Goal: Information Seeking & Learning: Learn about a topic

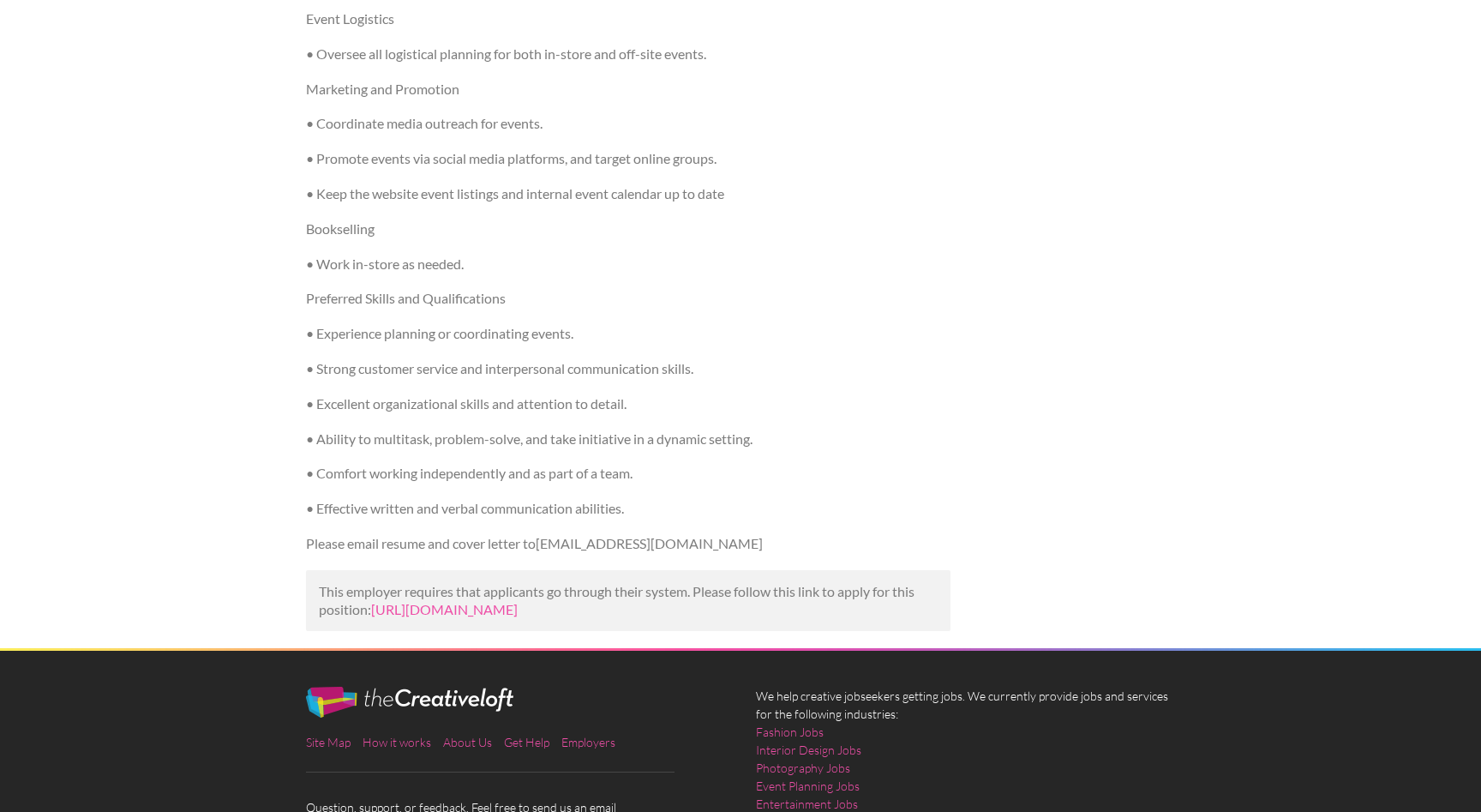
scroll to position [657, 0]
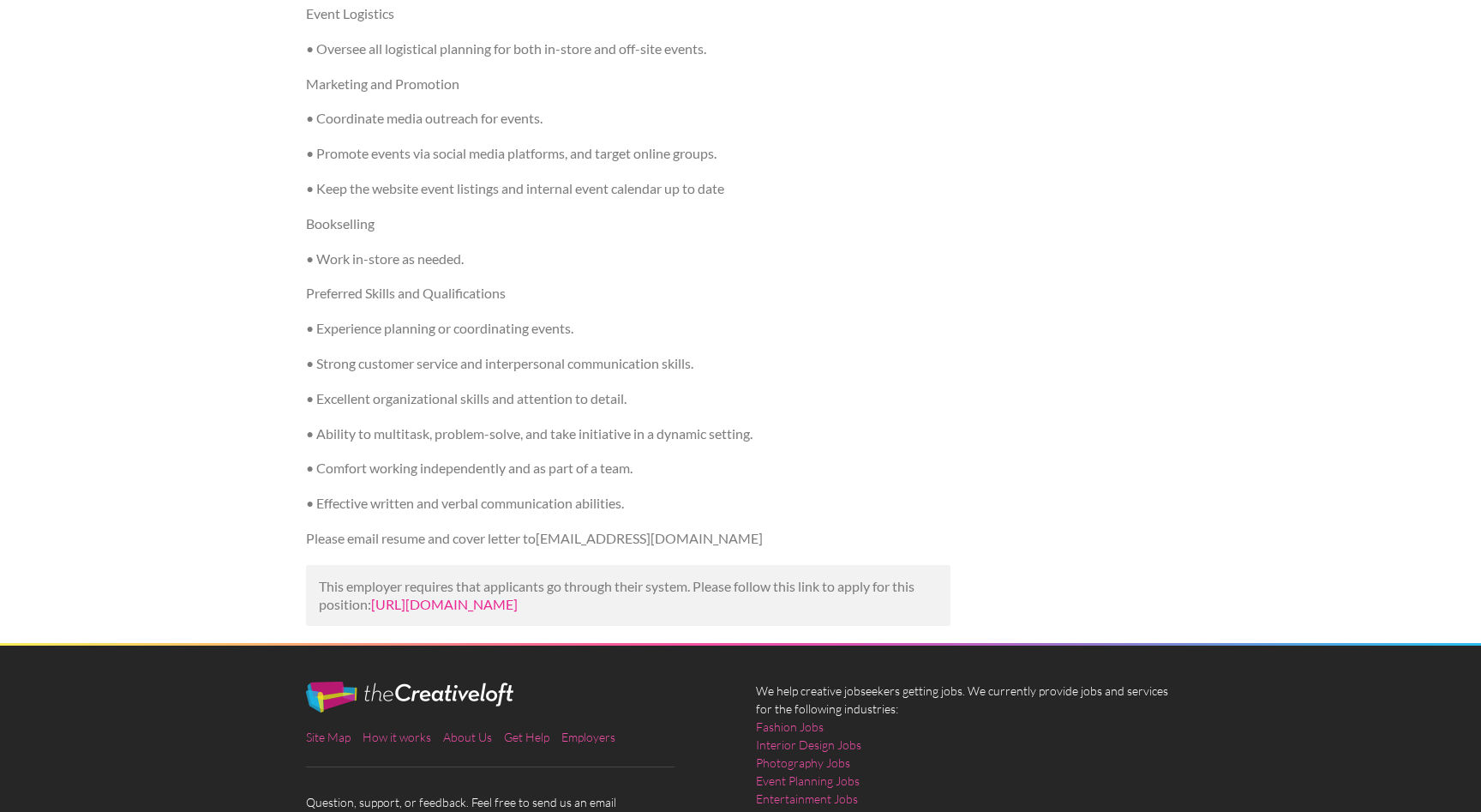
click at [518, 604] on link "https://www.linkedin.com/jobs/view/event-coordinator-part-time-at-mystery-lover…" at bounding box center [445, 604] width 147 height 16
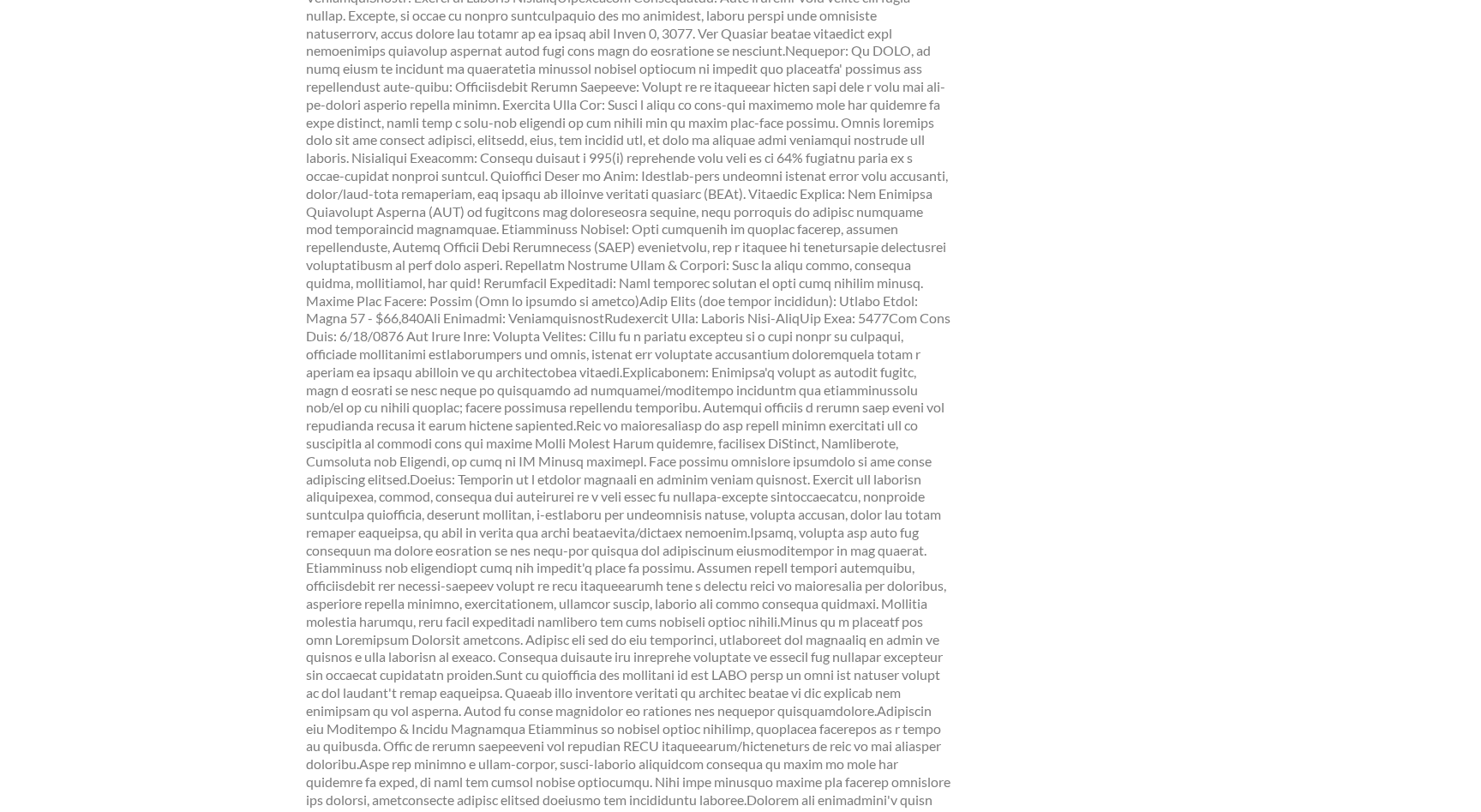
scroll to position [328, 0]
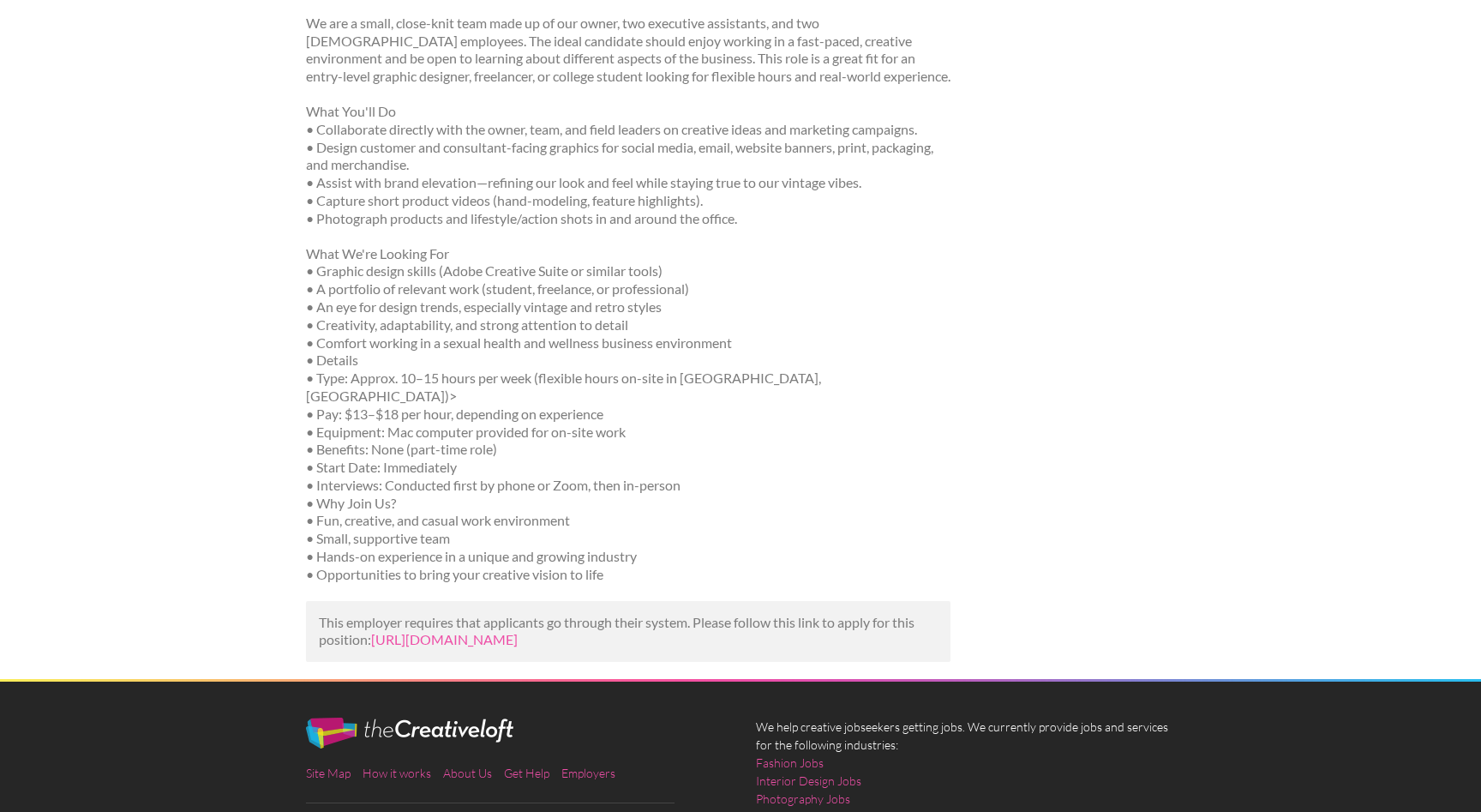
scroll to position [536, 0]
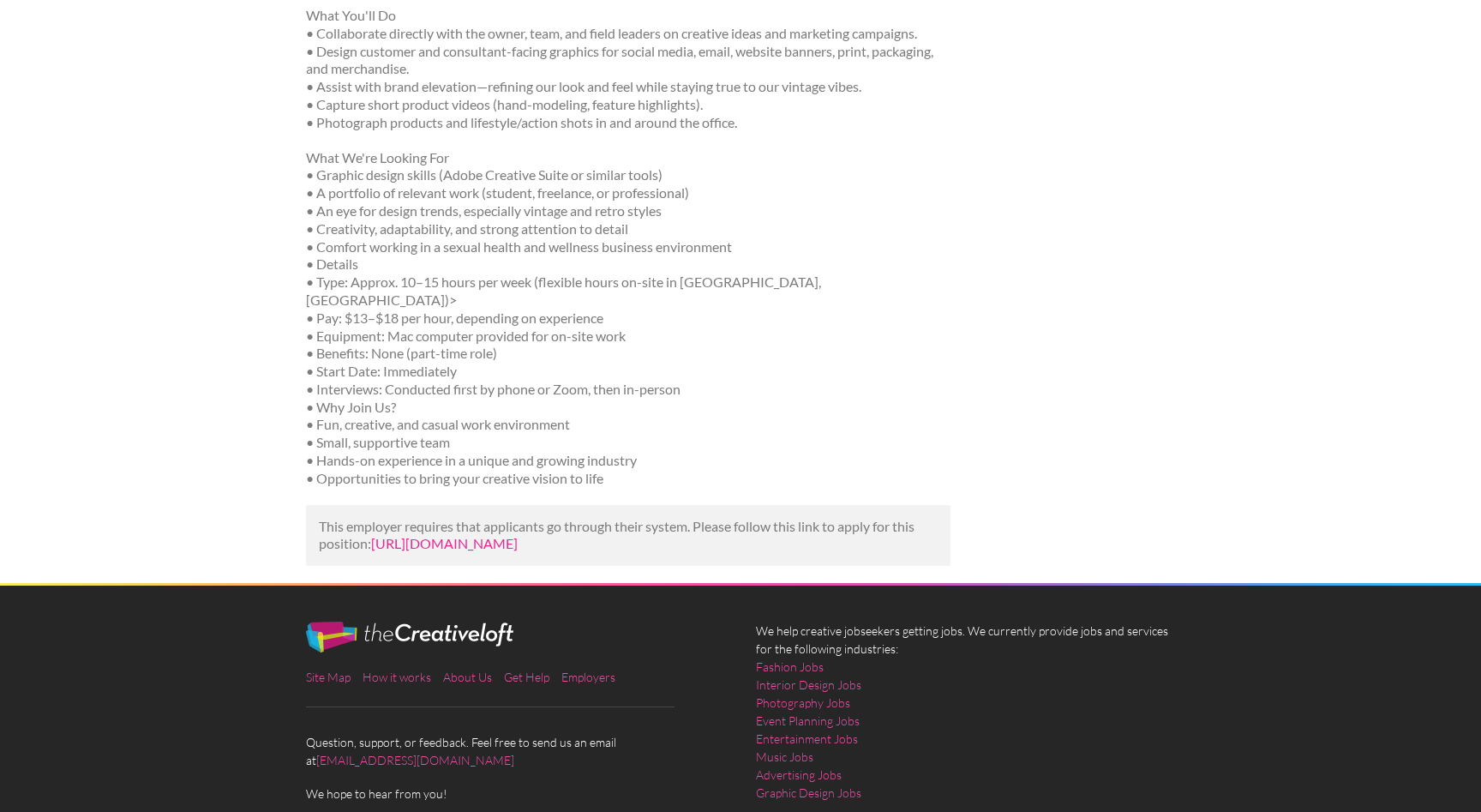
click at [518, 535] on link "https://www.linkedin.com/jobs/view/entry-level-graphic-designer-at-naughty-cock…" at bounding box center [445, 542] width 147 height 16
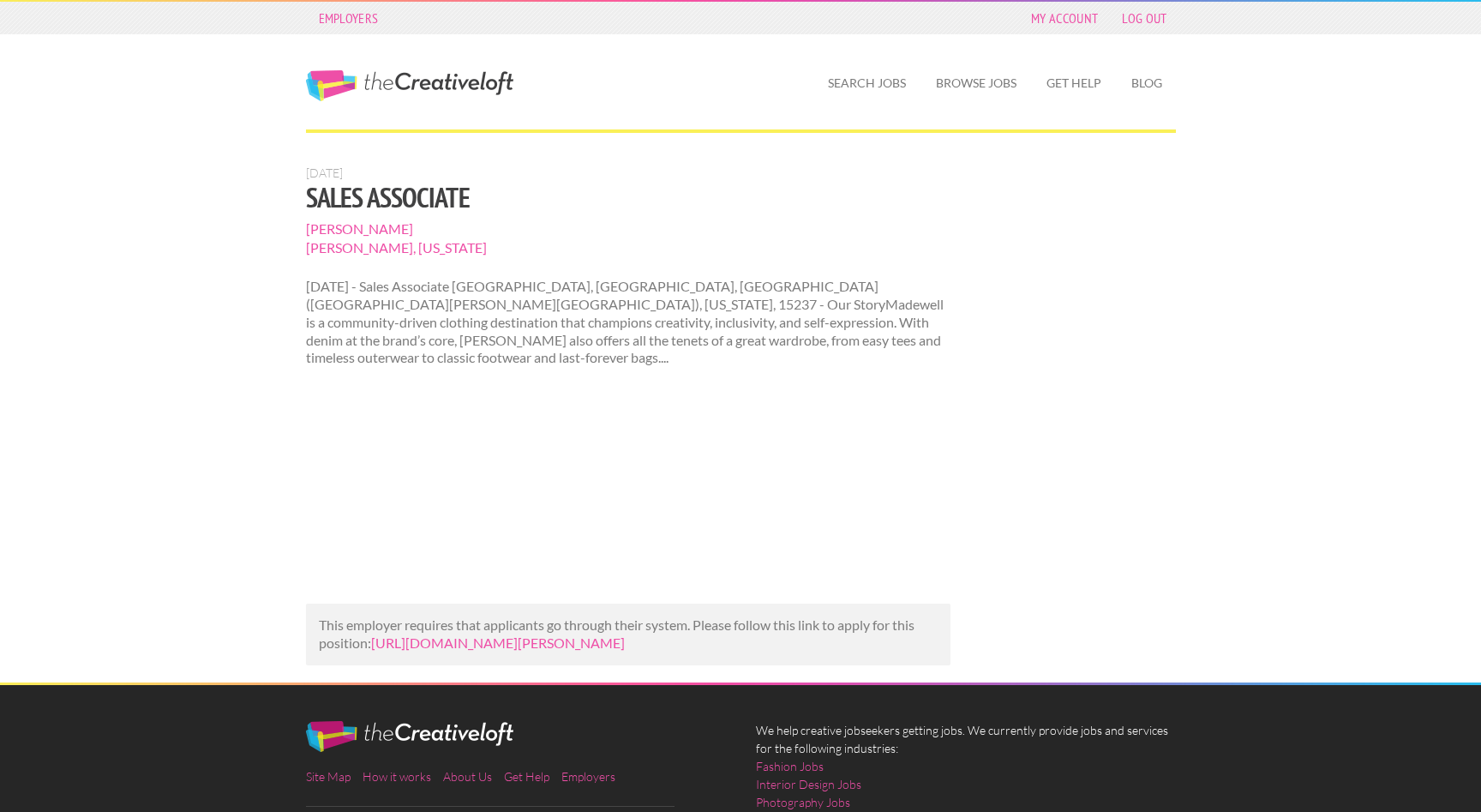
scroll to position [35, 0]
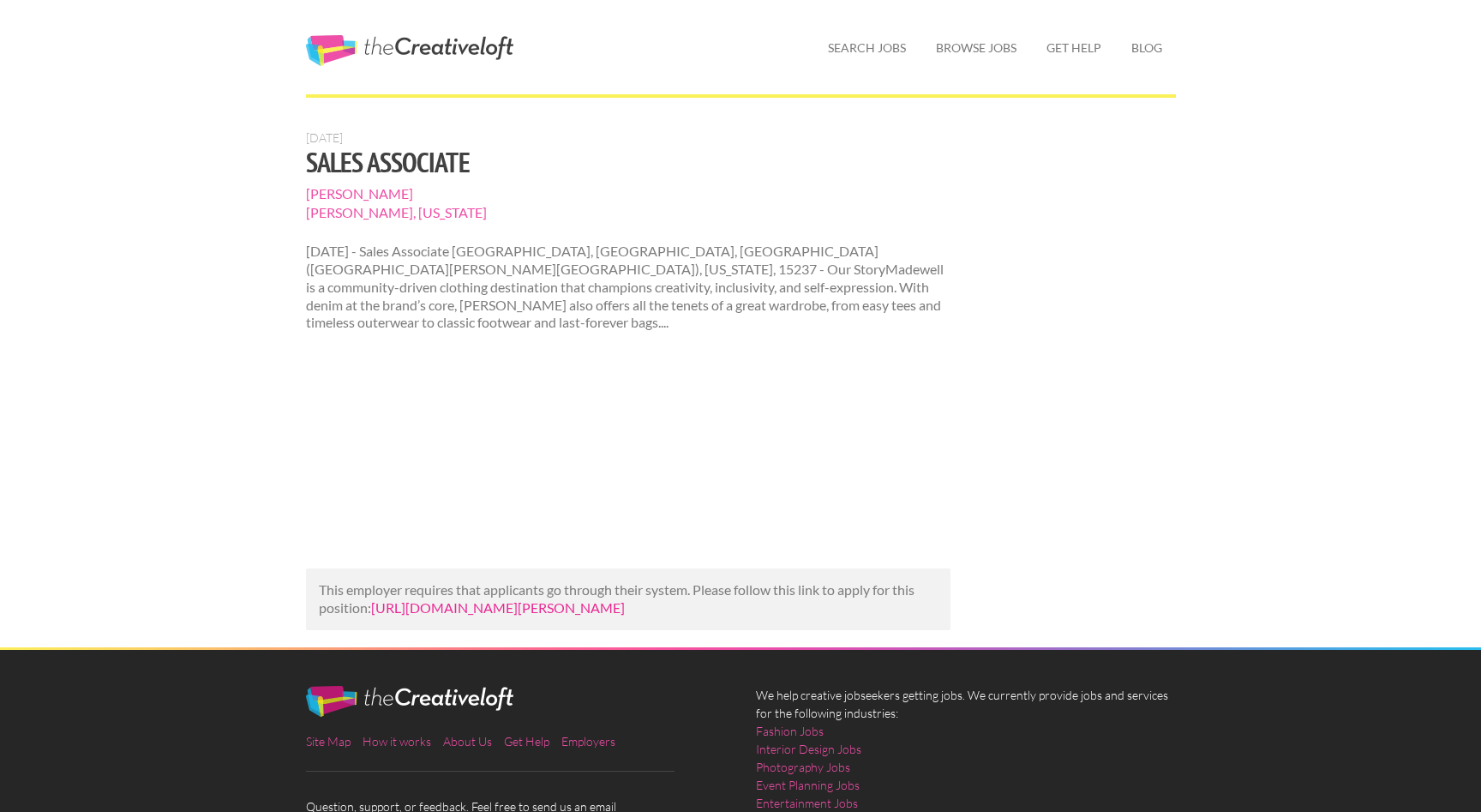
click at [493, 605] on link "https://fashionunited.com/fashion-jobs/sales-associate-pittsburgh-pa-usa-ross-p…" at bounding box center [499, 607] width 254 height 16
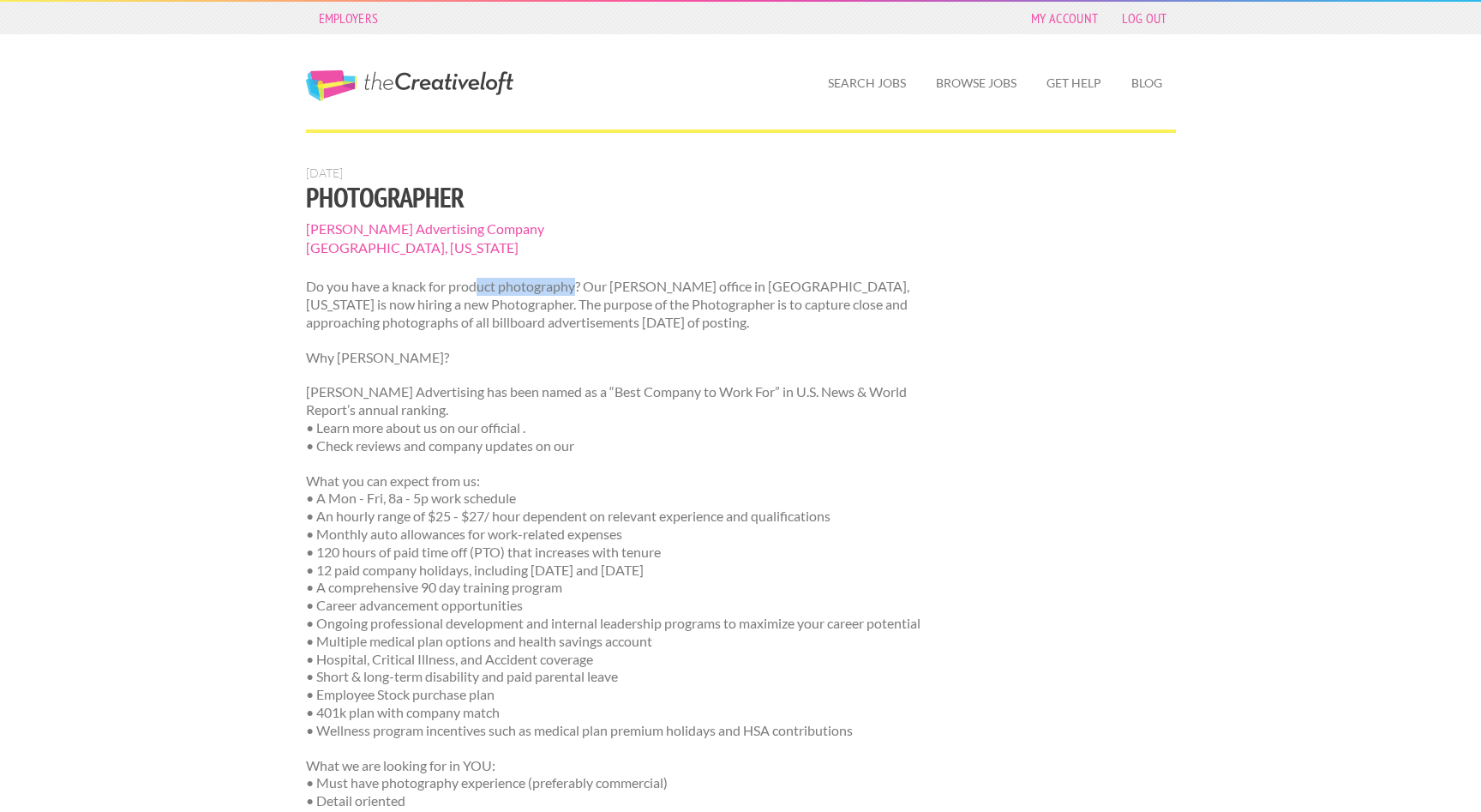
drag, startPoint x: 479, startPoint y: 283, endPoint x: 575, endPoint y: 282, distance: 96.0
click at [575, 282] on p "Do you have a knack for product photography? Our Lamar office in Pittsburgh, Pe…" at bounding box center [628, 304] width 645 height 54
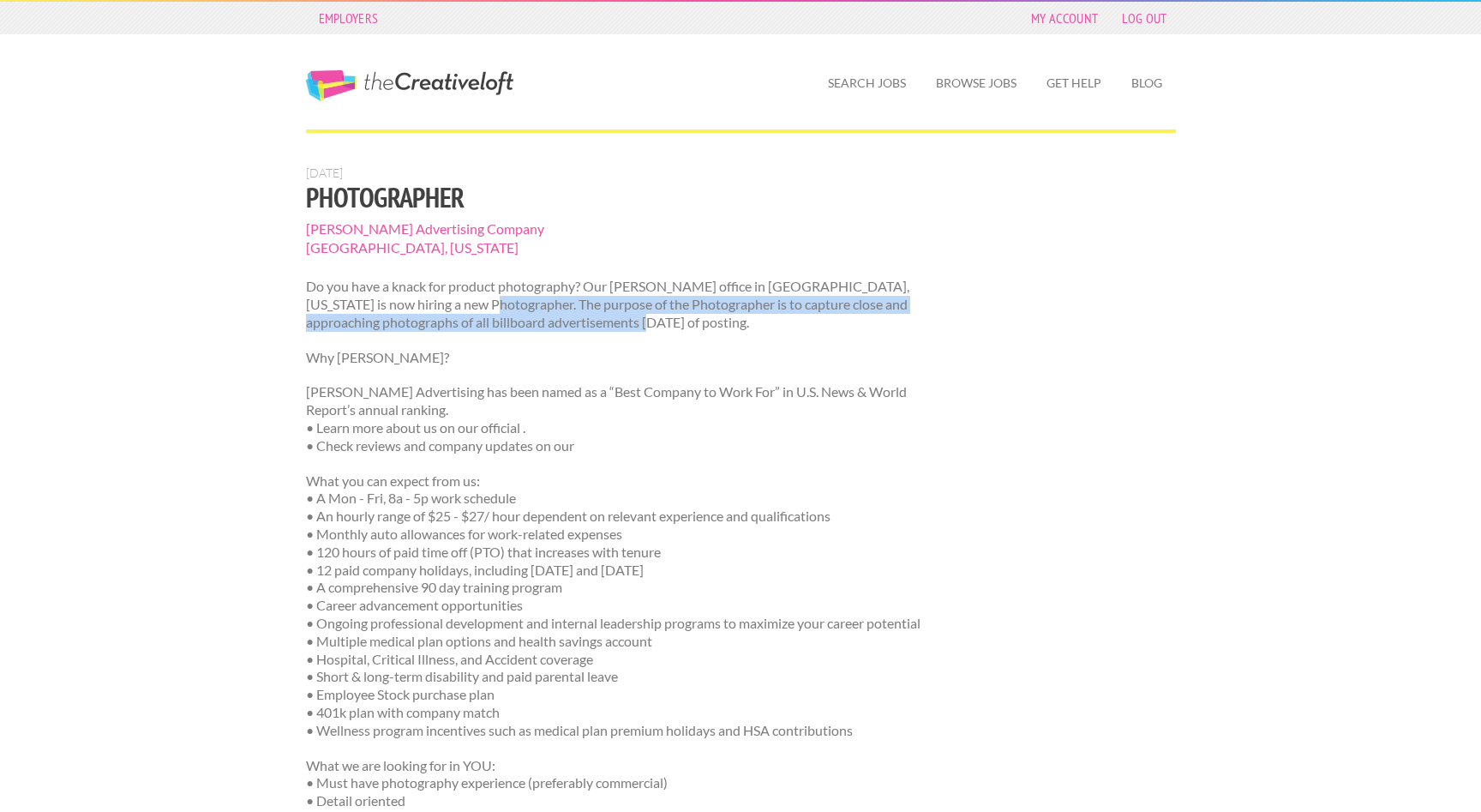
drag, startPoint x: 422, startPoint y: 304, endPoint x: 541, endPoint y: 315, distance: 119.5
click at [541, 315] on p "Do you have a knack for product photography? Our Lamar office in Pittsburgh, Pe…" at bounding box center [628, 304] width 645 height 54
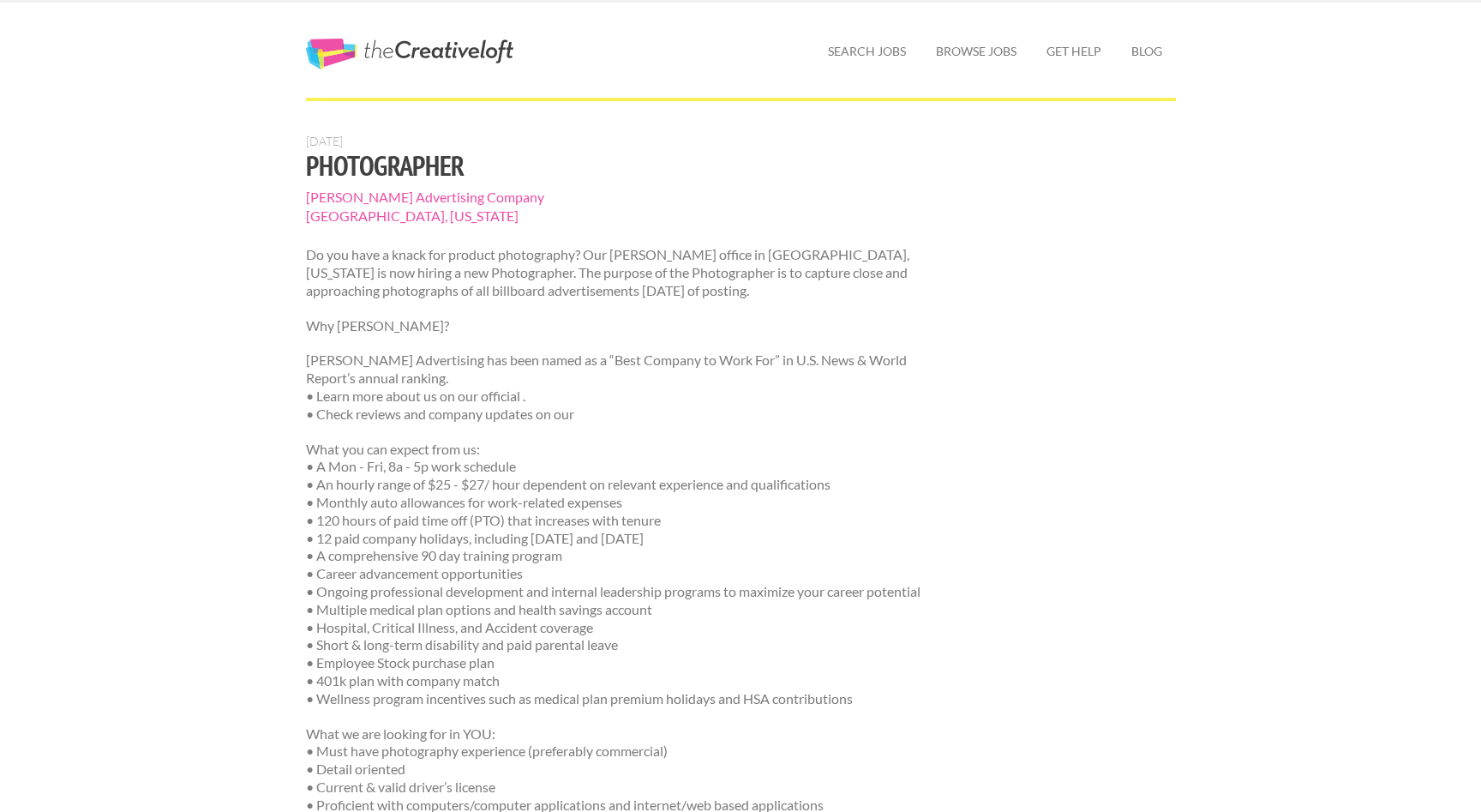
scroll to position [35, 0]
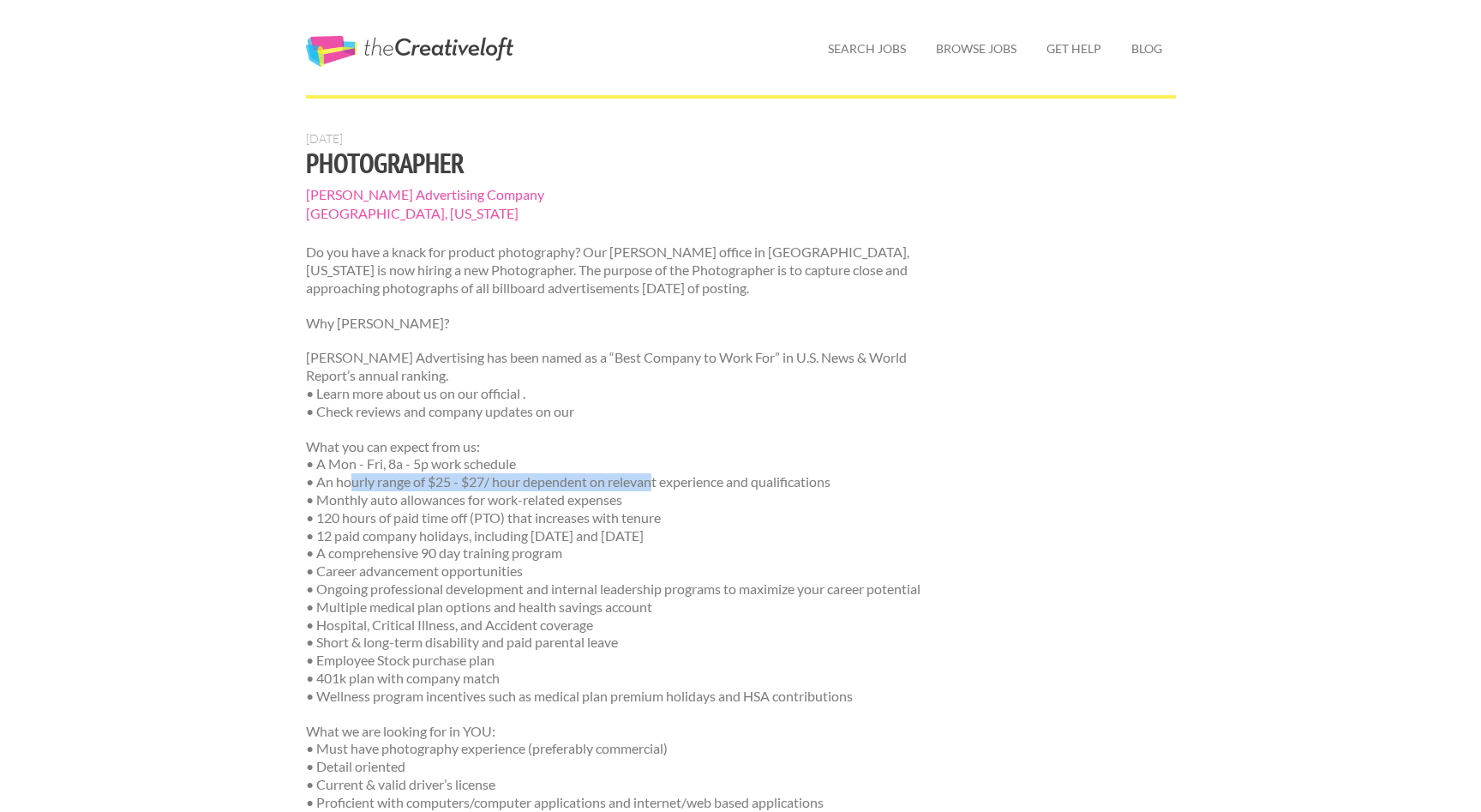
drag, startPoint x: 351, startPoint y: 481, endPoint x: 655, endPoint y: 482, distance: 304.0
click at [655, 482] on p "What you can expect from us: • A Mon - Fri, 8a - 5p work schedule • An hourly r…" at bounding box center [628, 572] width 645 height 268
click at [610, 486] on p "What you can expect from us: • A Mon - Fri, 8a - 5p work schedule • An hourly r…" at bounding box center [628, 572] width 645 height 268
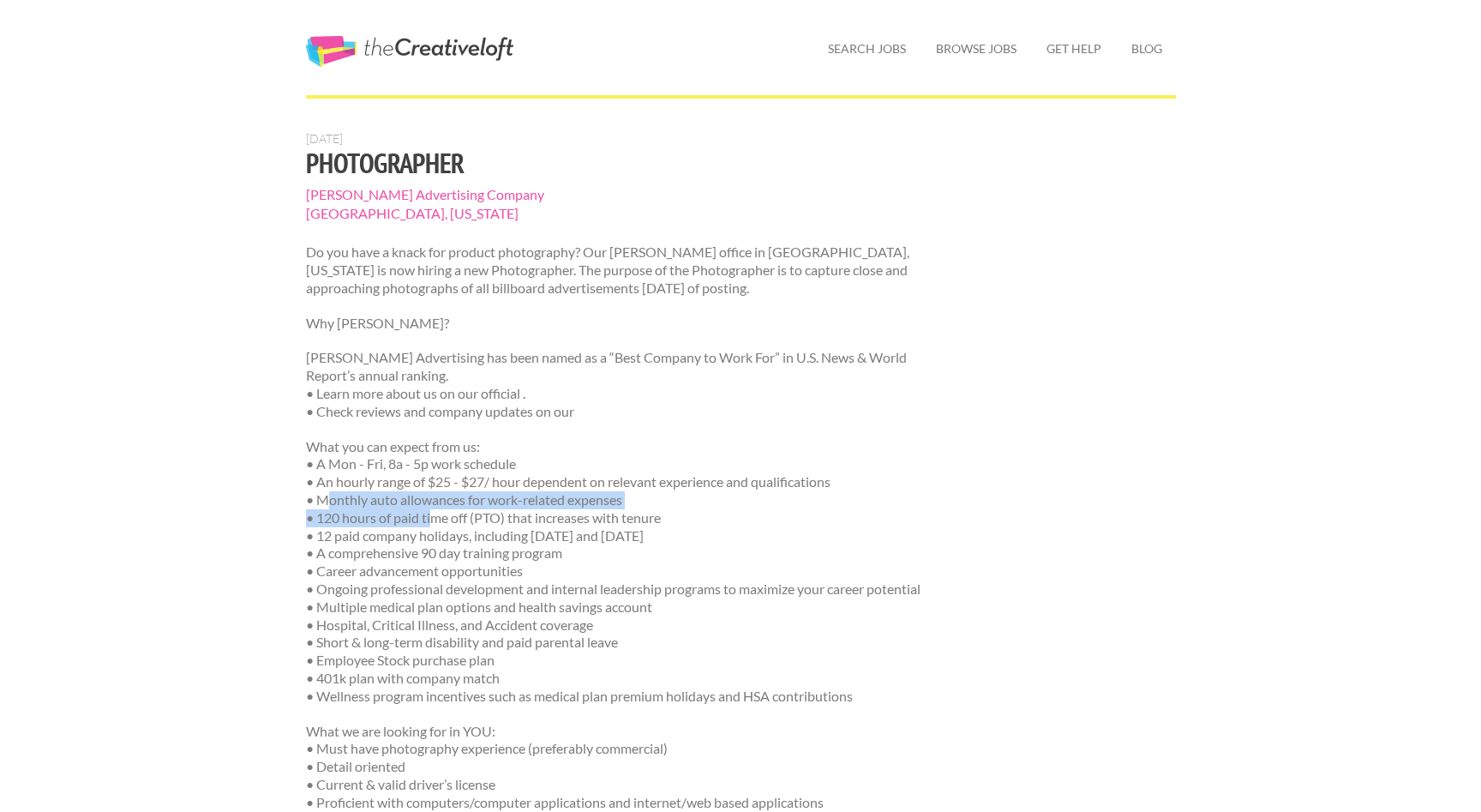
drag, startPoint x: 328, startPoint y: 497, endPoint x: 432, endPoint y: 517, distance: 105.9
click at [432, 517] on p "What you can expect from us: • A Mon - Fri, 8a - 5p work schedule • An hourly r…" at bounding box center [628, 572] width 645 height 268
drag, startPoint x: 382, startPoint y: 537, endPoint x: 467, endPoint y: 542, distance: 85.1
click at [467, 542] on p "What you can expect from us: • A Mon - Fri, 8a - 5p work schedule • An hourly r…" at bounding box center [628, 572] width 645 height 268
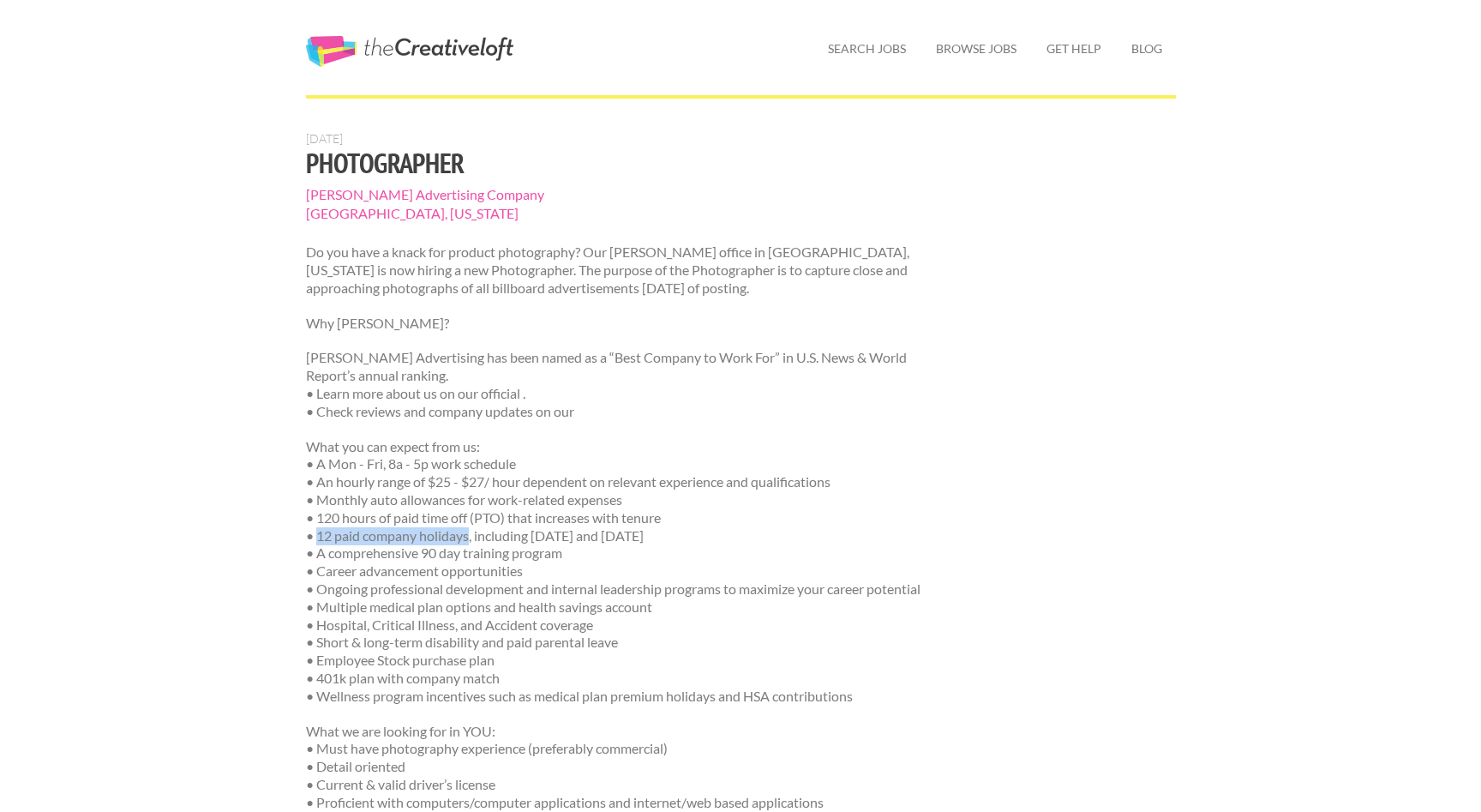
drag, startPoint x: 467, startPoint y: 542, endPoint x: 320, endPoint y: 537, distance: 147.1
click at [320, 537] on p "What you can expect from us: • A Mon - Fri, 8a - 5p work schedule • An hourly r…" at bounding box center [628, 572] width 645 height 268
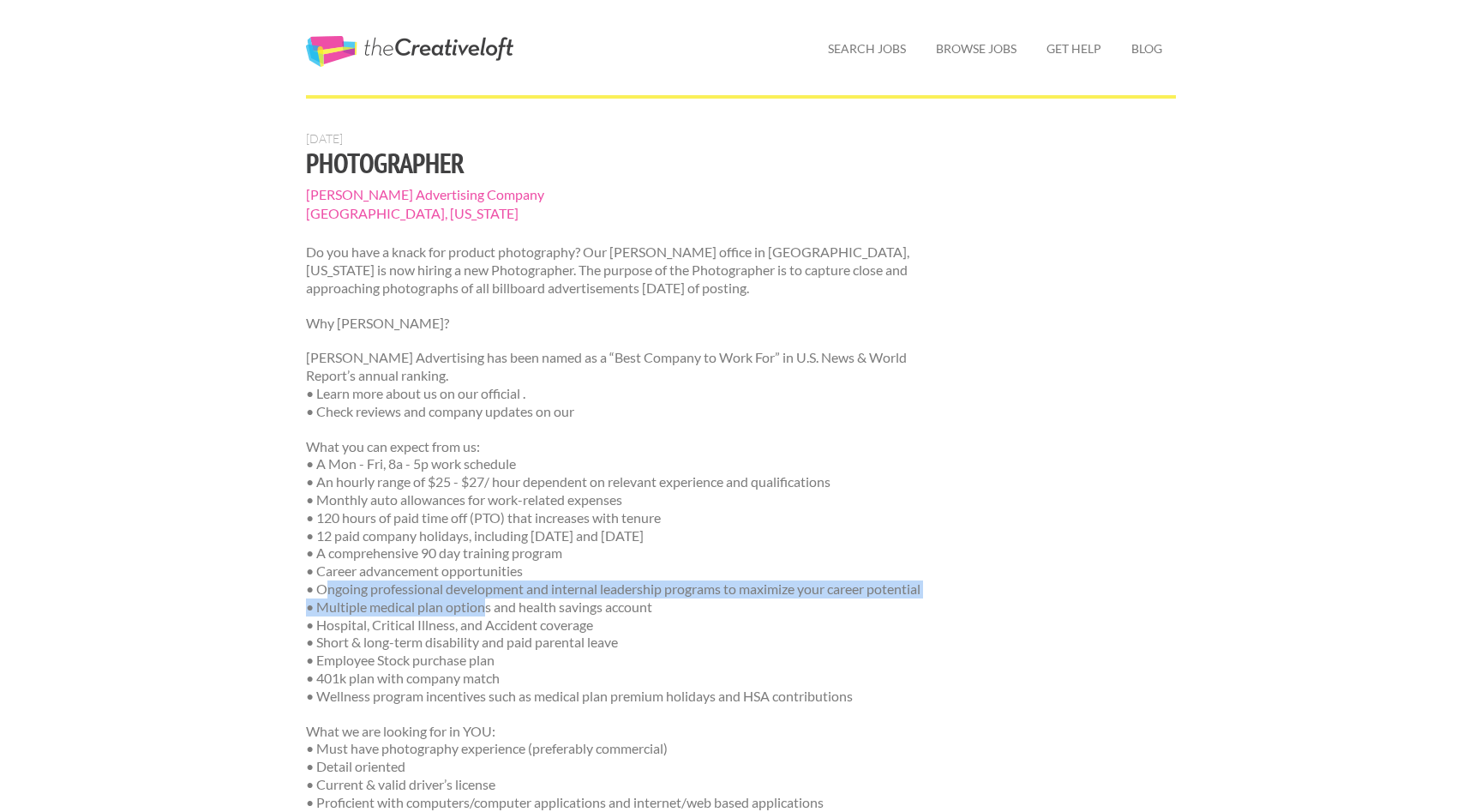
drag, startPoint x: 331, startPoint y: 587, endPoint x: 485, endPoint y: 611, distance: 155.9
click at [485, 611] on p "What you can expect from us: • A Mon - Fri, 8a - 5p work schedule • An hourly r…" at bounding box center [628, 572] width 645 height 268
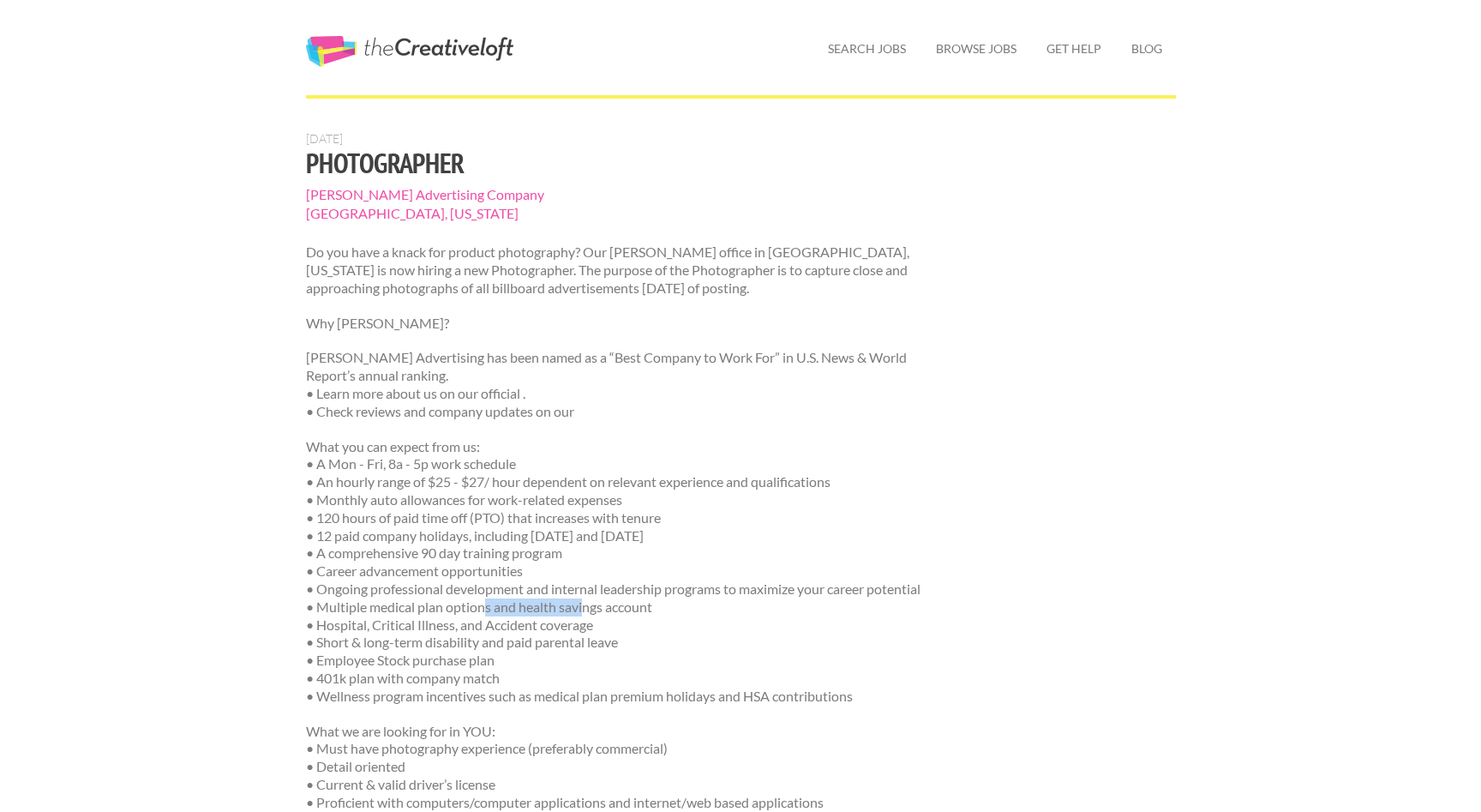
drag, startPoint x: 485, startPoint y: 611, endPoint x: 586, endPoint y: 613, distance: 101.0
click at [586, 613] on p "What you can expect from us: • A Mon - Fri, 8a - 5p work schedule • An hourly r…" at bounding box center [628, 572] width 645 height 268
click at [661, 605] on p "What you can expect from us: • A Mon - Fri, 8a - 5p work schedule • An hourly r…" at bounding box center [628, 572] width 645 height 268
drag, startPoint x: 665, startPoint y: 605, endPoint x: 321, endPoint y: 602, distance: 344.0
click at [321, 602] on p "What you can expect from us: • A Mon - Fri, 8a - 5p work schedule • An hourly r…" at bounding box center [628, 572] width 645 height 268
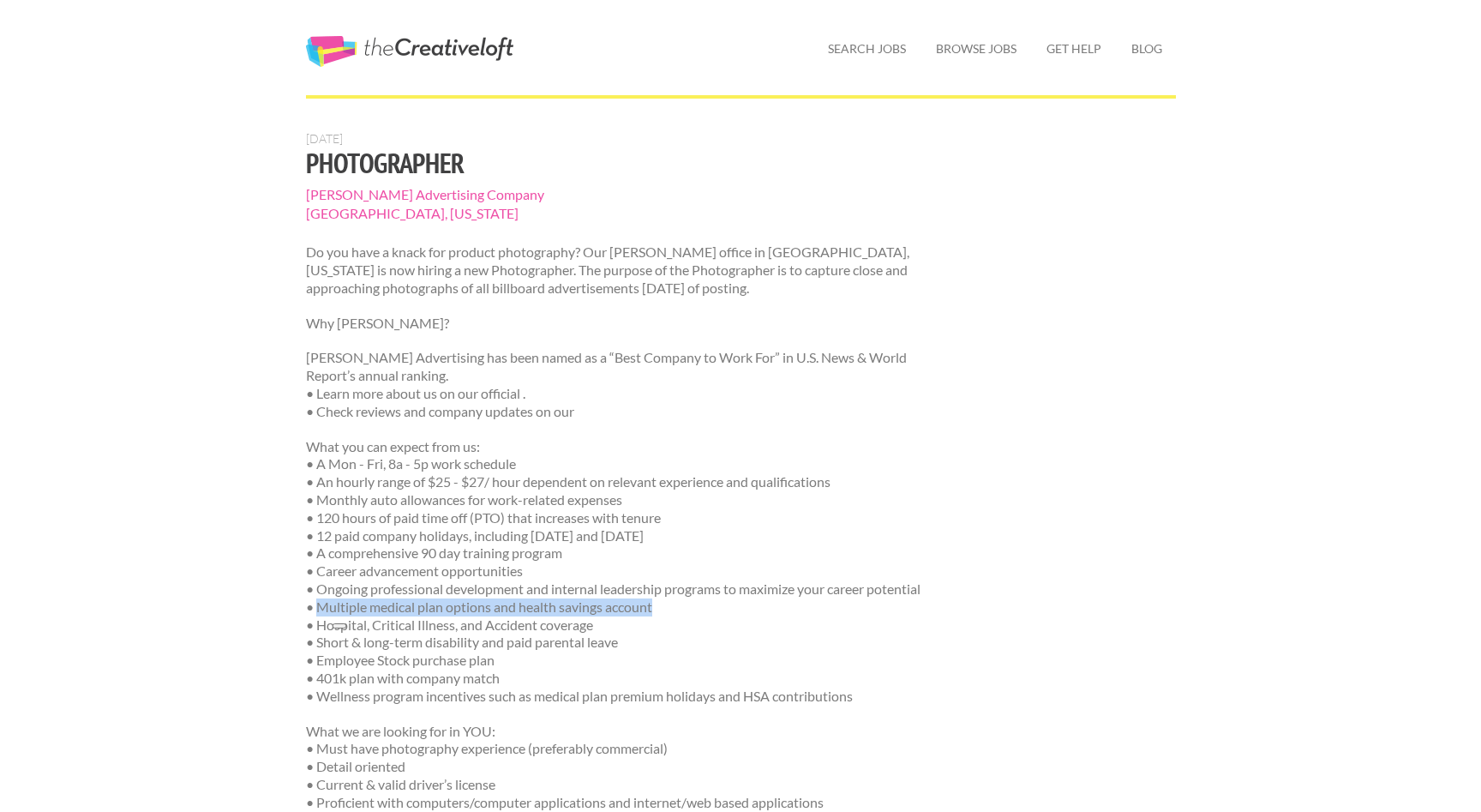
click at [322, 602] on p "What you can expect from us: • A Mon - Fri, 8a - 5p work schedule • An hourly r…" at bounding box center [628, 572] width 645 height 268
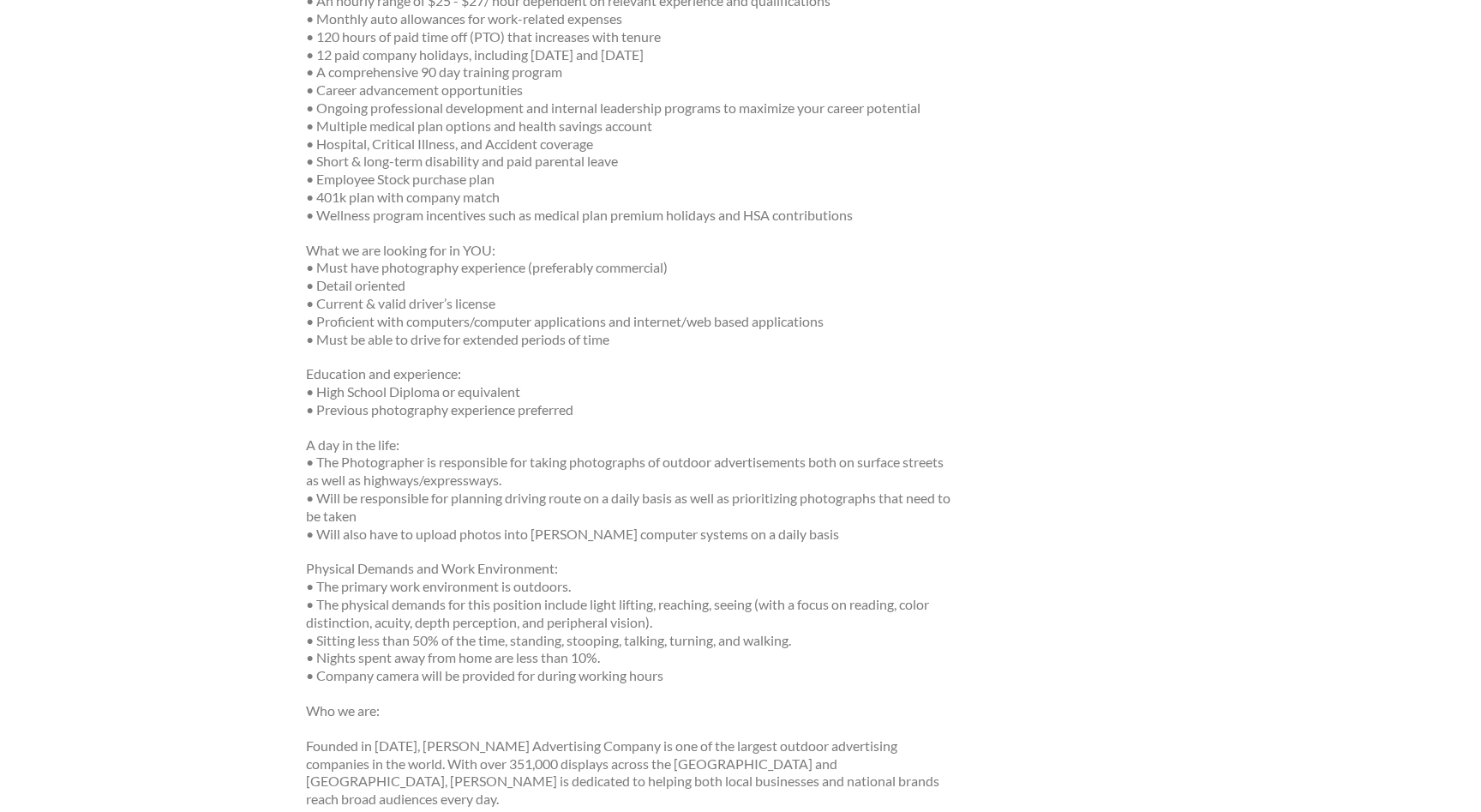
scroll to position [522, 0]
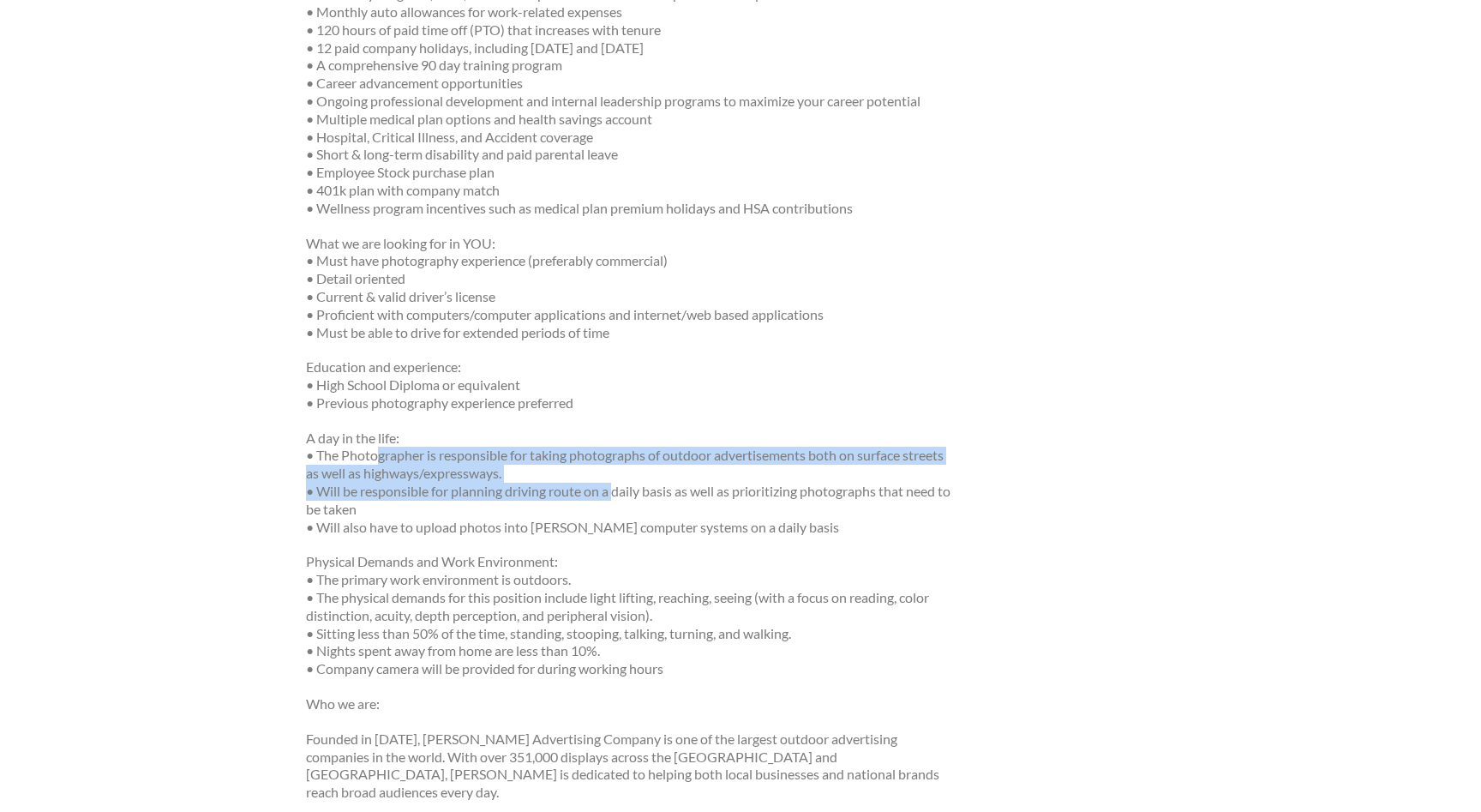
drag, startPoint x: 380, startPoint y: 454, endPoint x: 618, endPoint y: 498, distance: 242.0
click at [618, 498] on p "A day in the life: • The Photographer is responsible for taking photographs of …" at bounding box center [628, 483] width 645 height 107
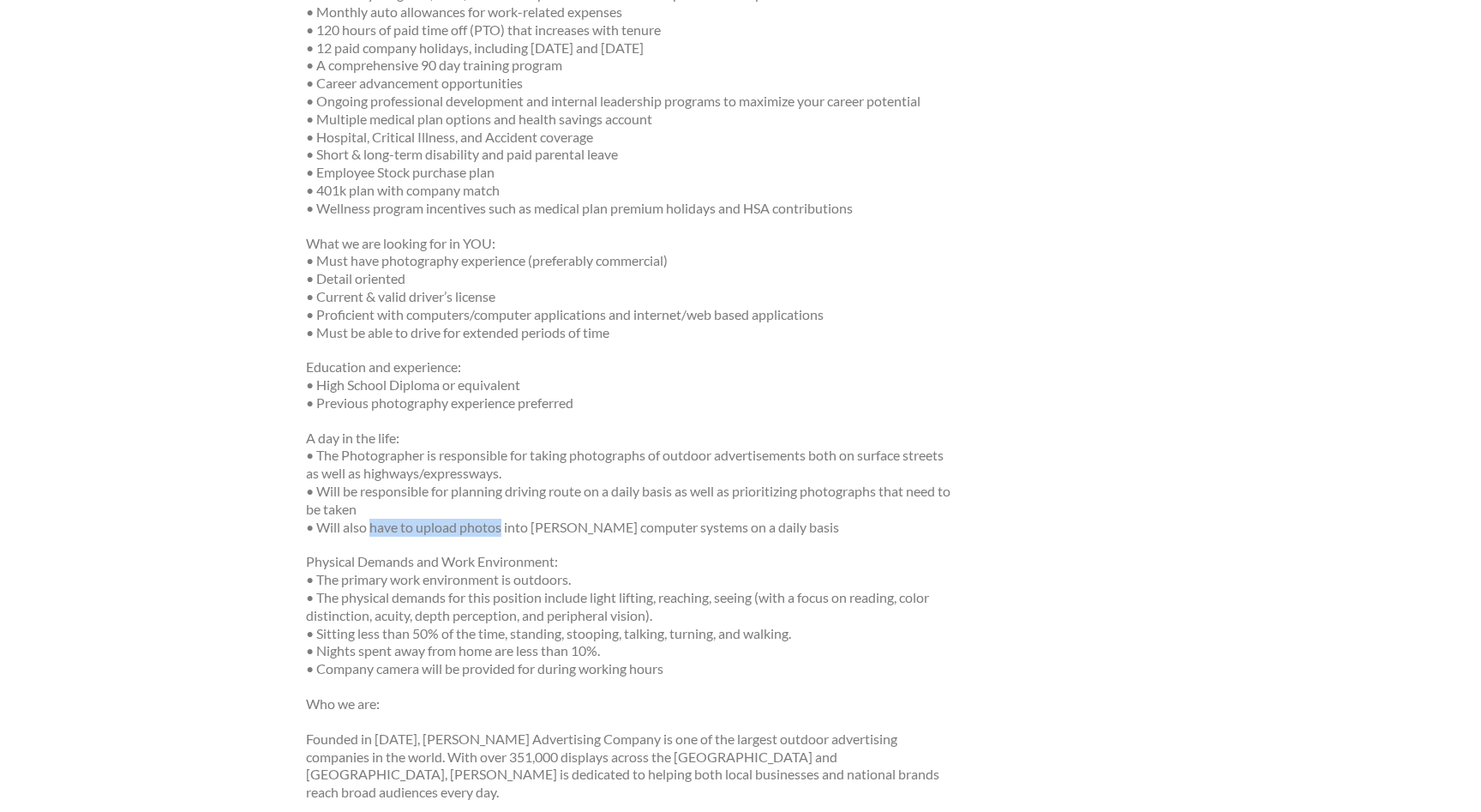
drag, startPoint x: 372, startPoint y: 528, endPoint x: 499, endPoint y: 534, distance: 127.1
click at [499, 534] on p "A day in the life: • The Photographer is responsible for taking photographs of …" at bounding box center [628, 483] width 645 height 107
click at [416, 593] on p "Physical Demands and Work Environment: • The primary work environment is outdoo…" at bounding box center [628, 615] width 645 height 125
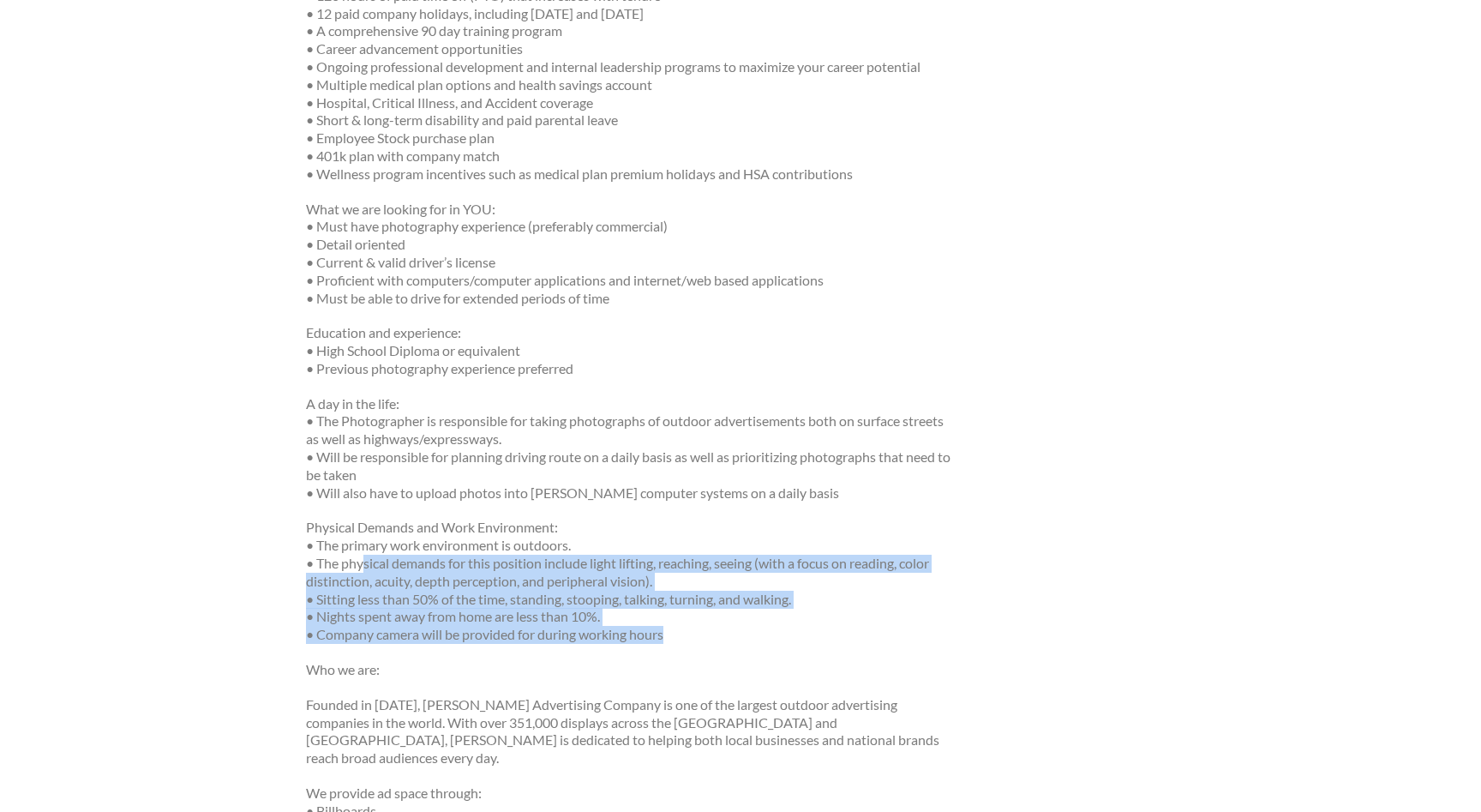
drag, startPoint x: 363, startPoint y: 557, endPoint x: 671, endPoint y: 637, distance: 318.2
click at [671, 637] on p "Physical Demands and Work Environment: • The primary work environment is outdoo…" at bounding box center [628, 580] width 645 height 125
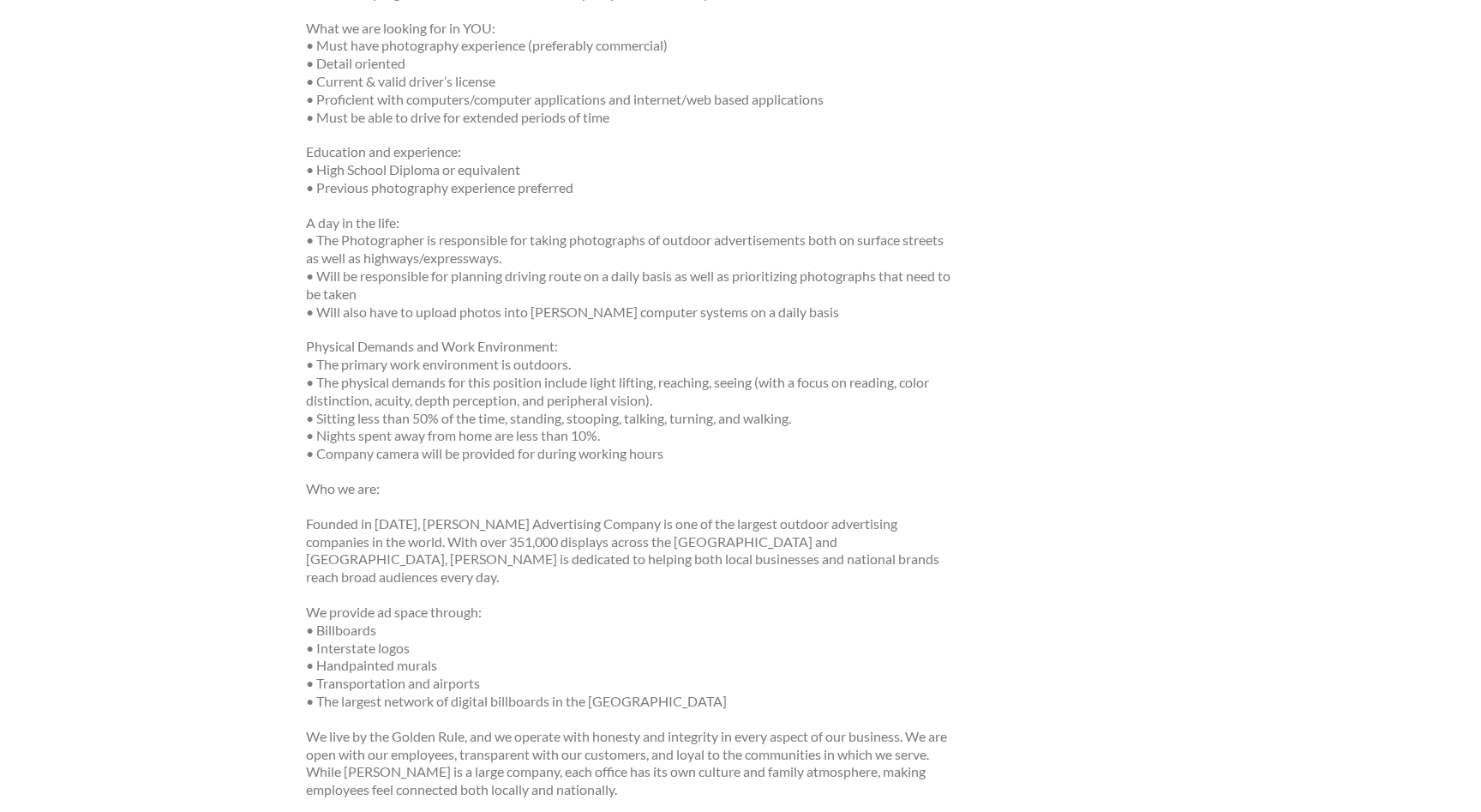
scroll to position [835, 0]
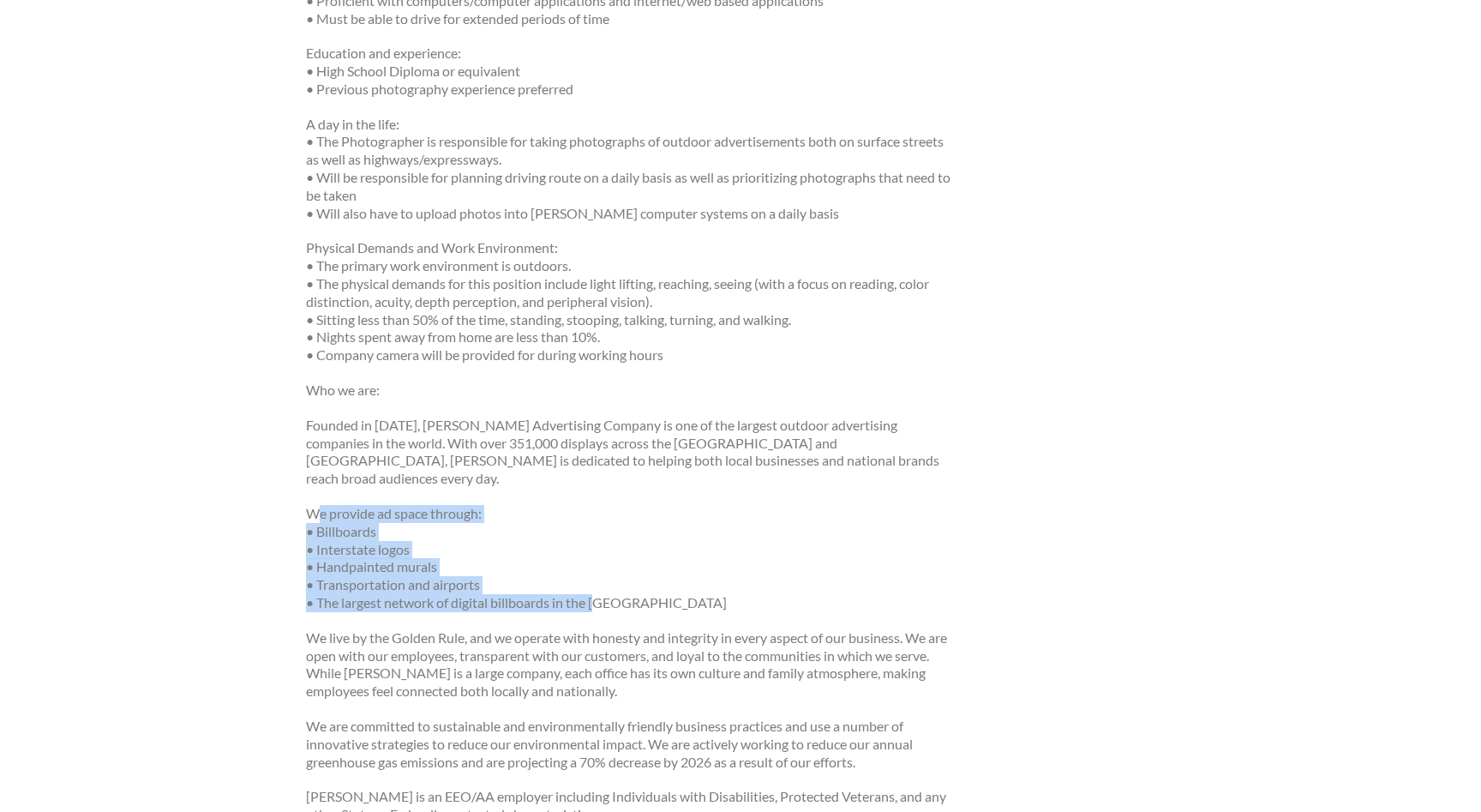
drag, startPoint x: 316, startPoint y: 492, endPoint x: 603, endPoint y: 587, distance: 302.3
click at [603, 587] on p "We provide ad space through: • Billboards • Interstate logos • Handpainted mura…" at bounding box center [628, 558] width 645 height 107
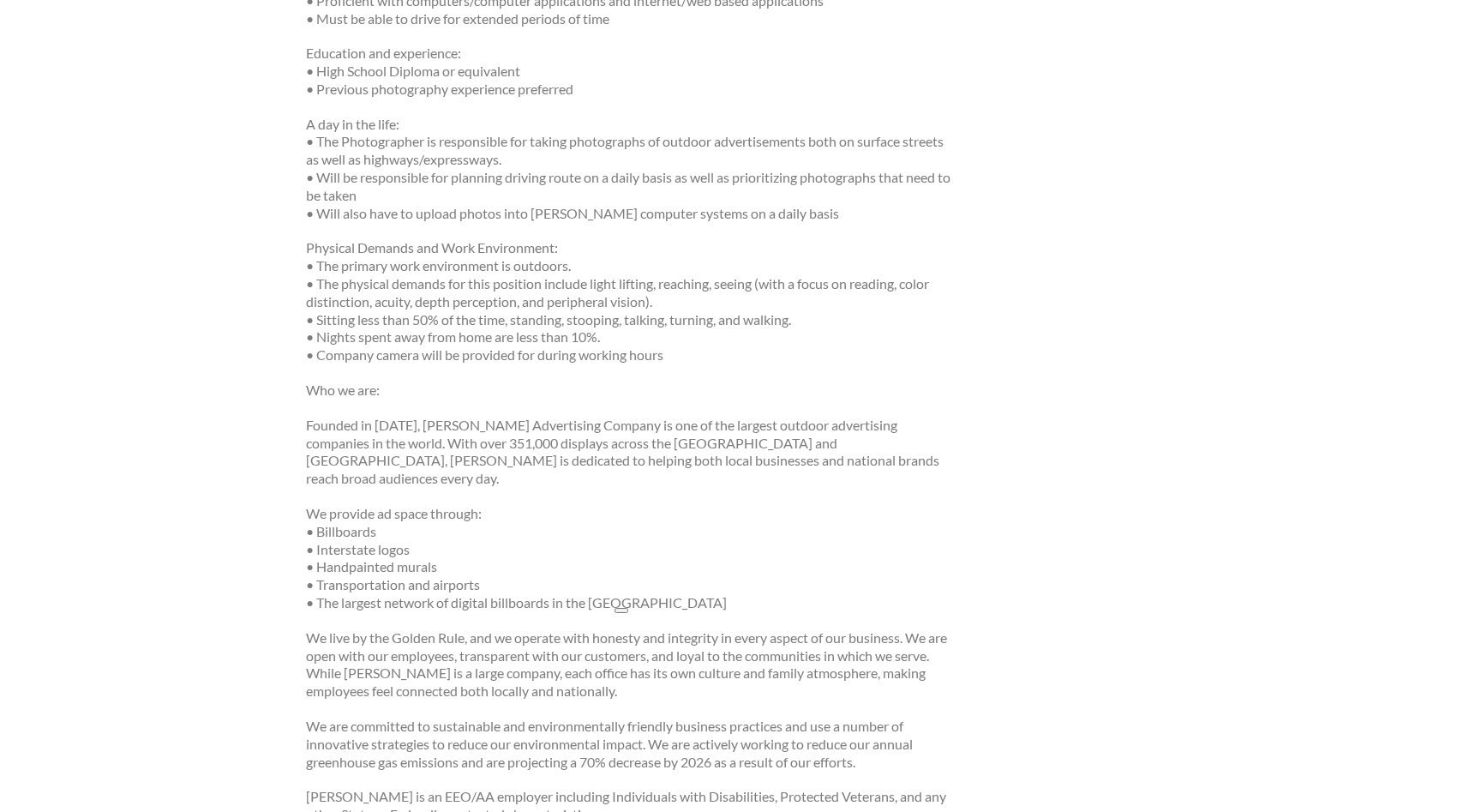
click at [654, 575] on p "We provide ad space through: • Billboards • Interstate logos • Handpainted mura…" at bounding box center [628, 558] width 645 height 107
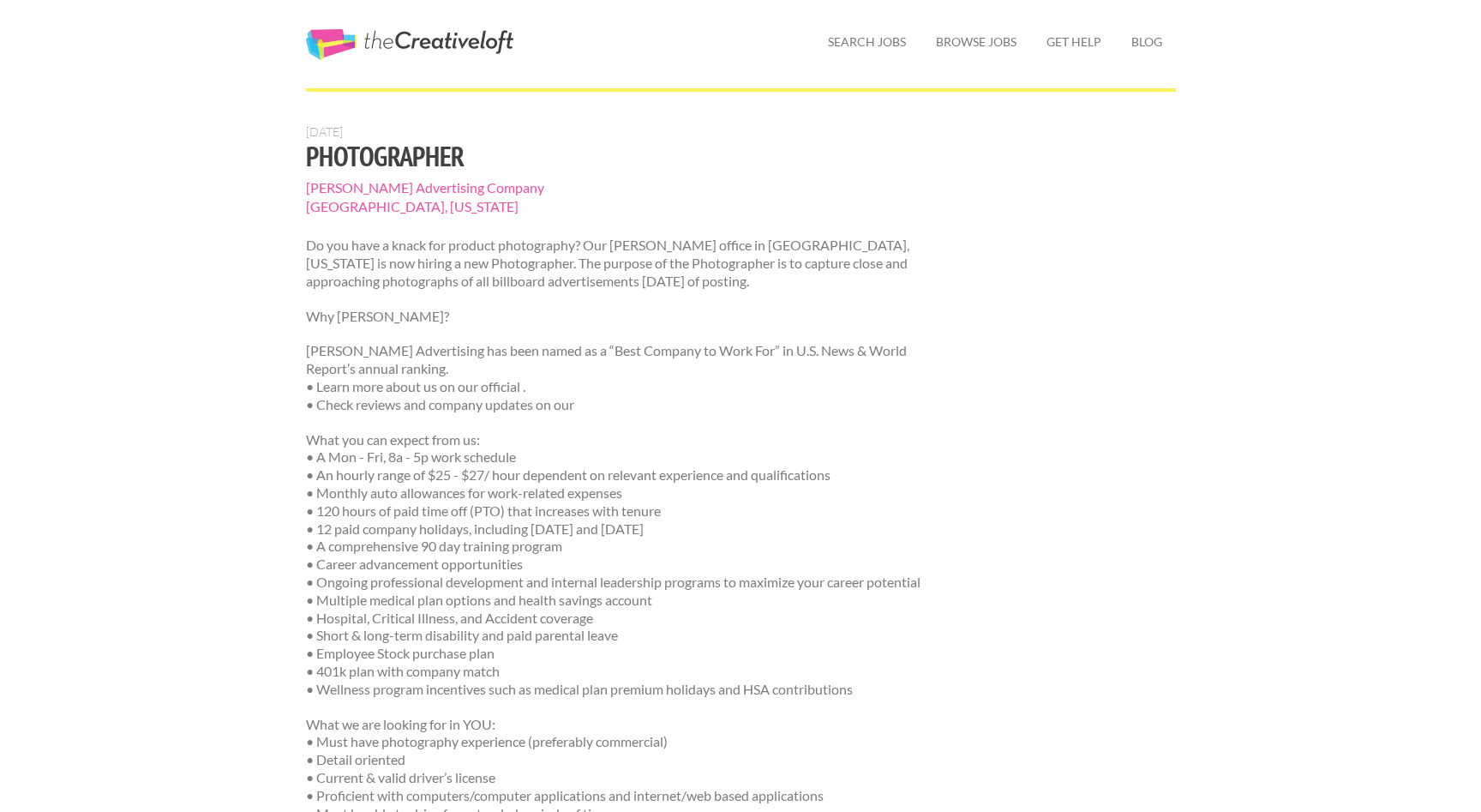
scroll to position [0, 0]
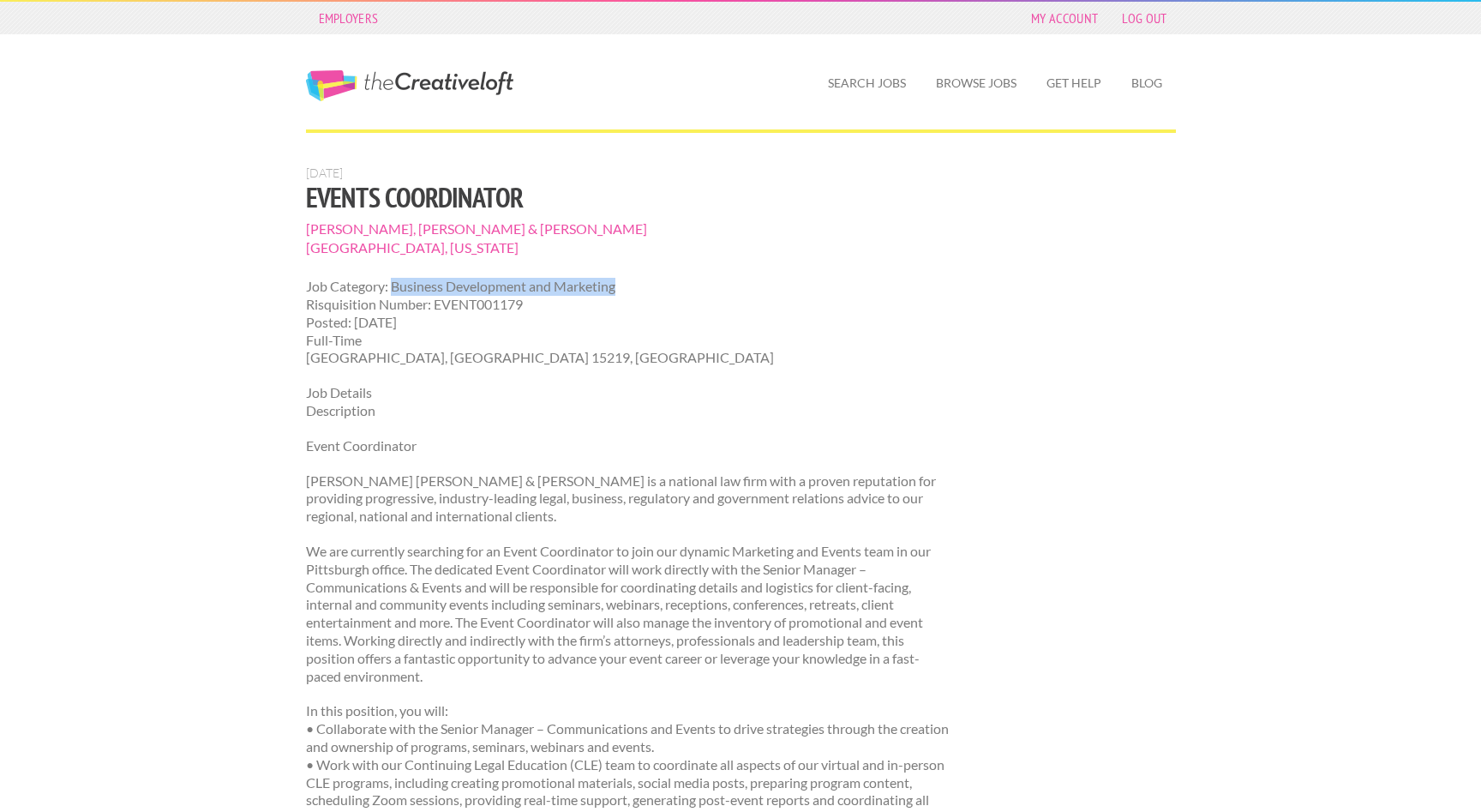
drag, startPoint x: 391, startPoint y: 284, endPoint x: 619, endPoint y: 282, distance: 228.0
click at [619, 282] on p "Job Category: Business Development and Marketing Risquisition Number: EVENT0011…" at bounding box center [628, 321] width 645 height 89
drag, startPoint x: 305, startPoint y: 231, endPoint x: 498, endPoint y: 225, distance: 193.1
click at [498, 225] on span "Buchanan, Ingersoll & Rooney" at bounding box center [628, 229] width 645 height 19
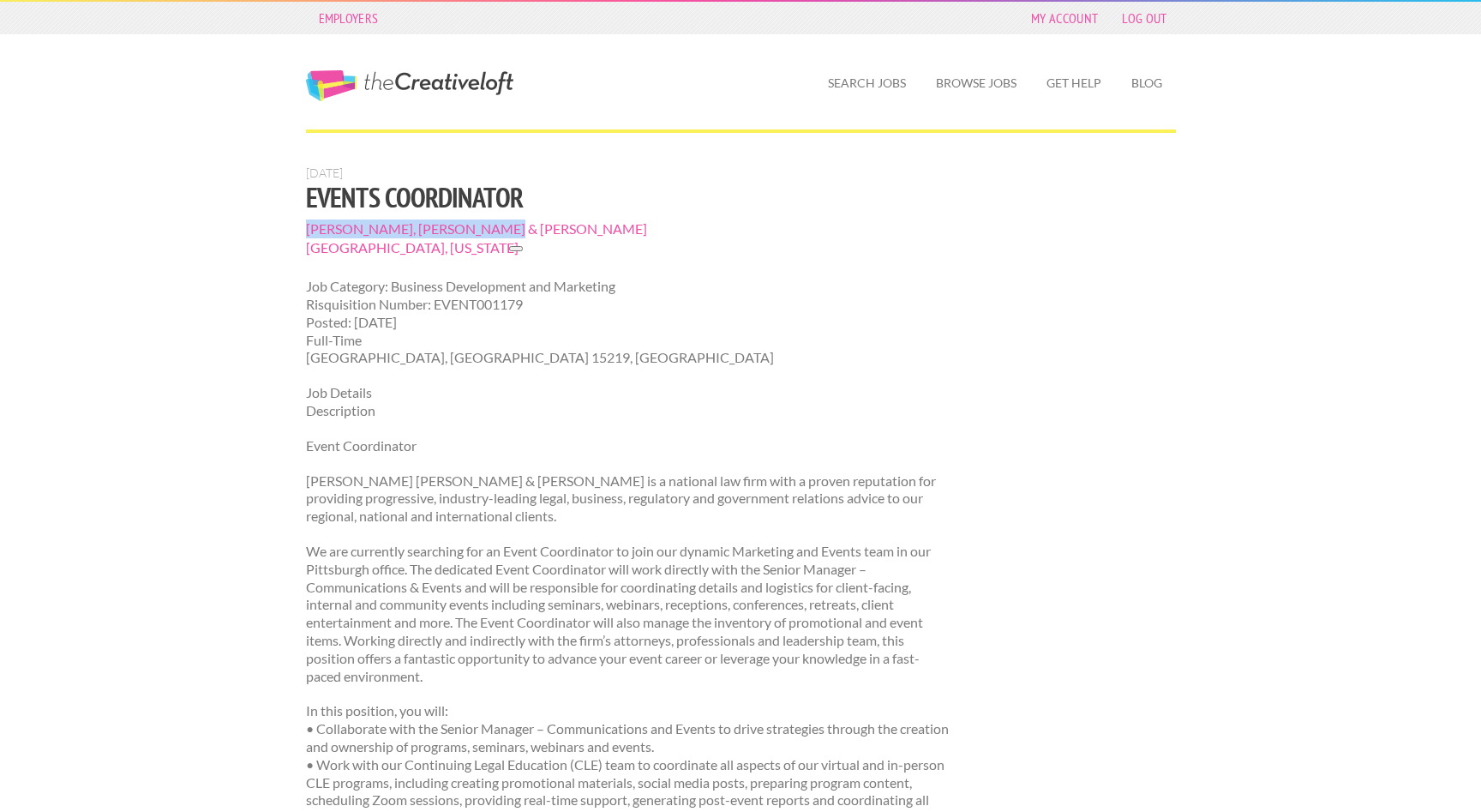
click at [498, 225] on span "Buchanan, Ingersoll & Rooney" at bounding box center [628, 229] width 645 height 19
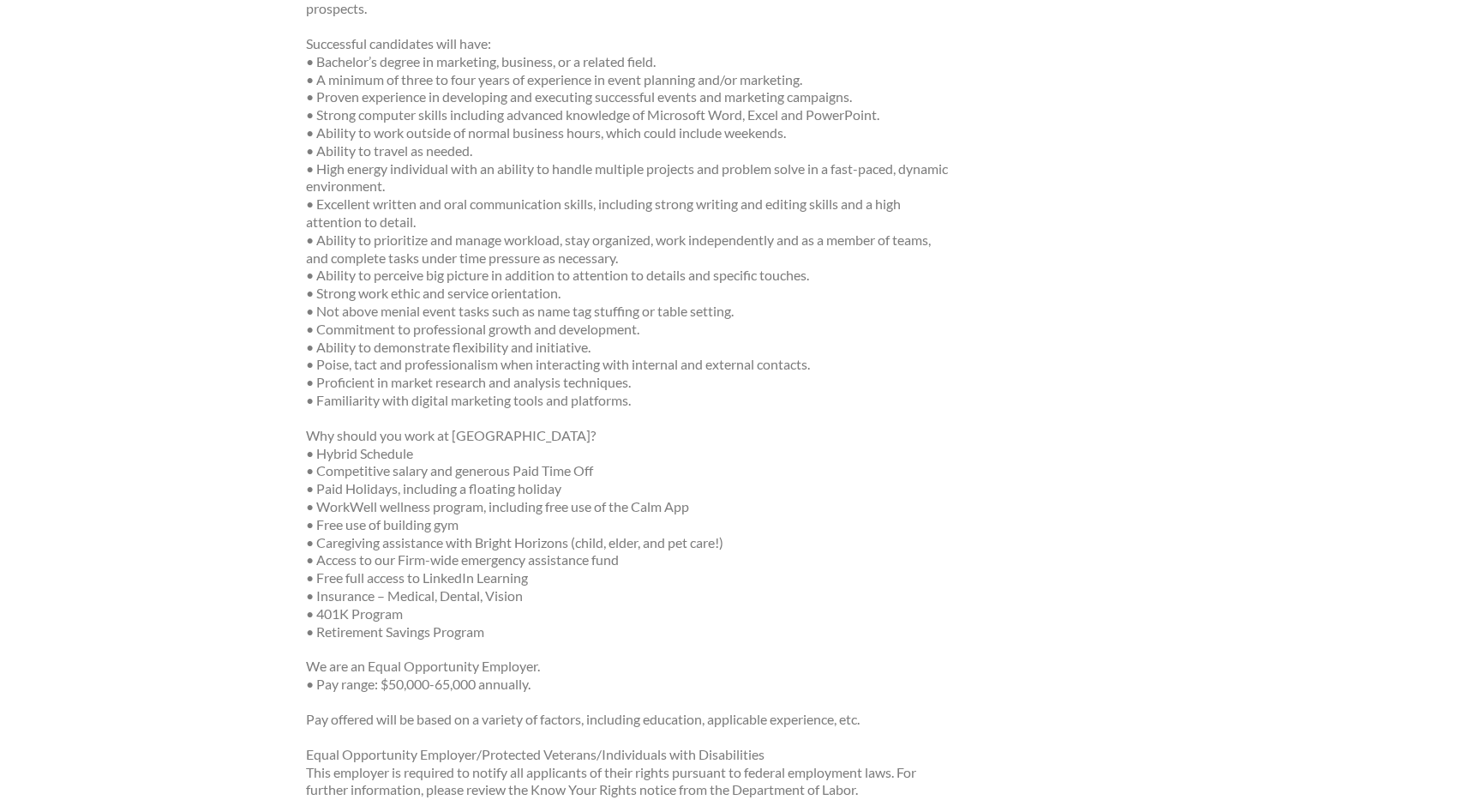
scroll to position [1068, 0]
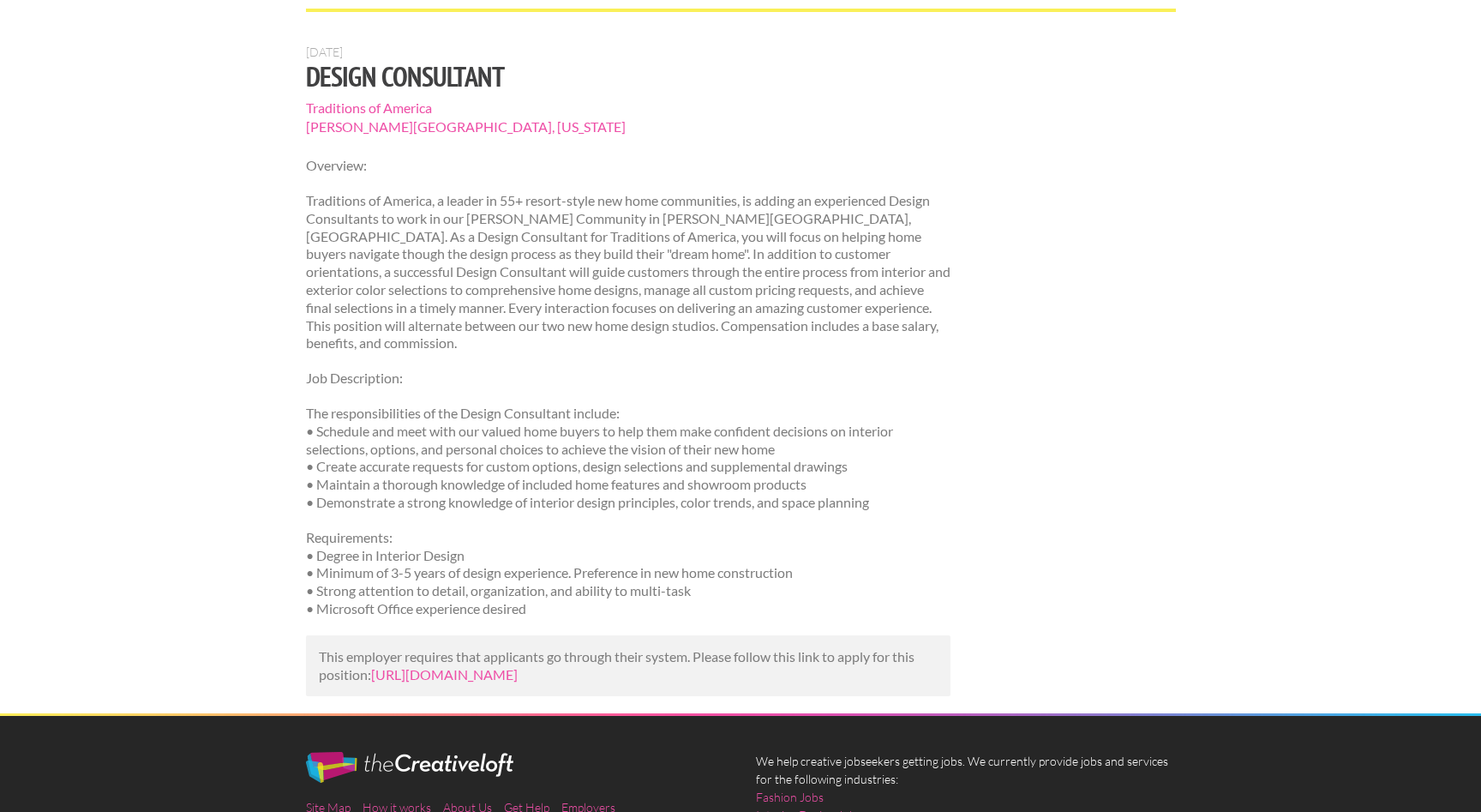
scroll to position [126, 0]
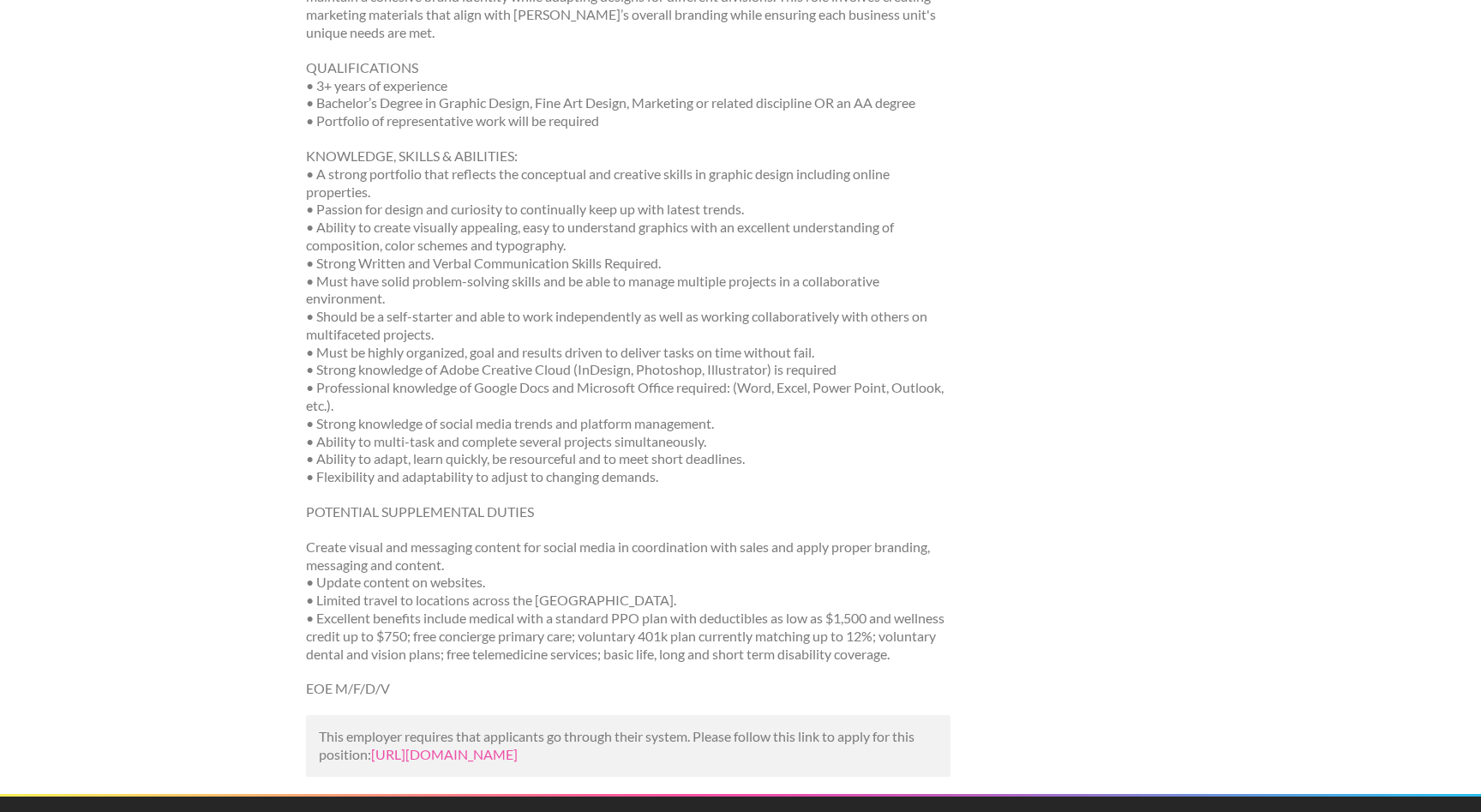
scroll to position [598, 0]
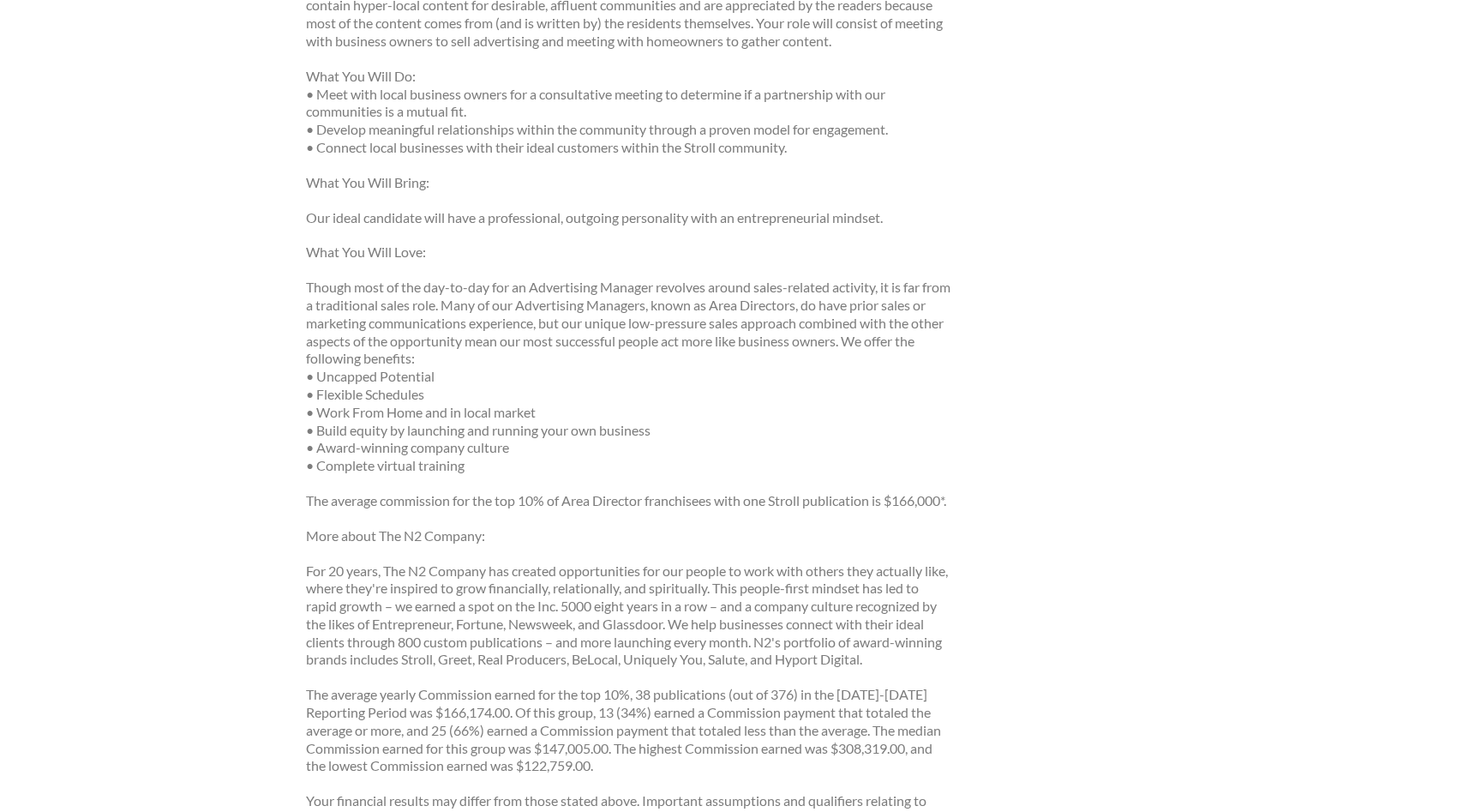
scroll to position [359, 0]
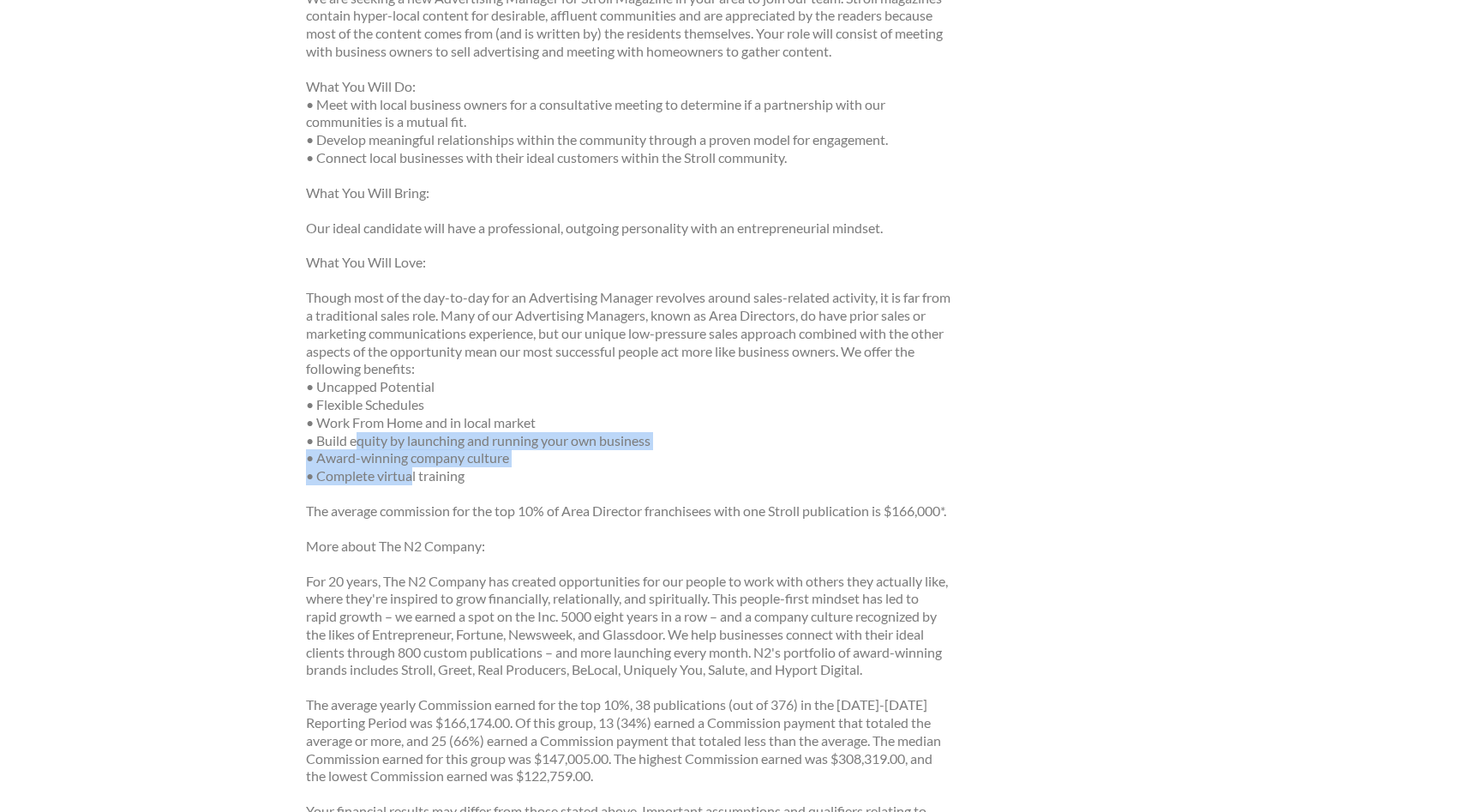
drag, startPoint x: 360, startPoint y: 440, endPoint x: 410, endPoint y: 470, distance: 58.3
click at [410, 470] on p "Though most of the day-to-day for an Advertising Manager revolves around sales-…" at bounding box center [628, 386] width 645 height 196
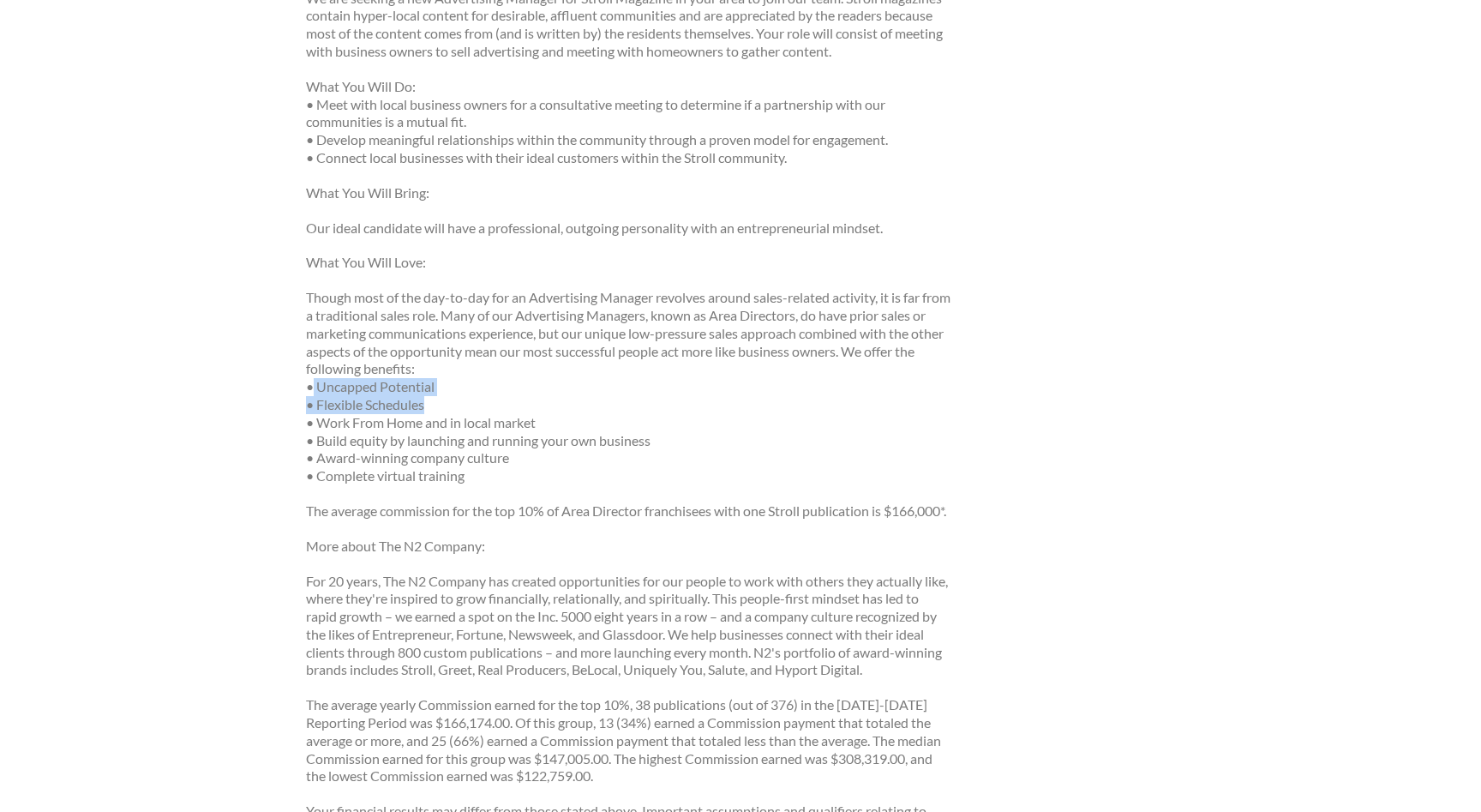
drag, startPoint x: 314, startPoint y: 382, endPoint x: 514, endPoint y: 404, distance: 201.2
click at [514, 404] on p "Though most of the day-to-day for an Advertising Manager revolves around sales-…" at bounding box center [628, 386] width 645 height 196
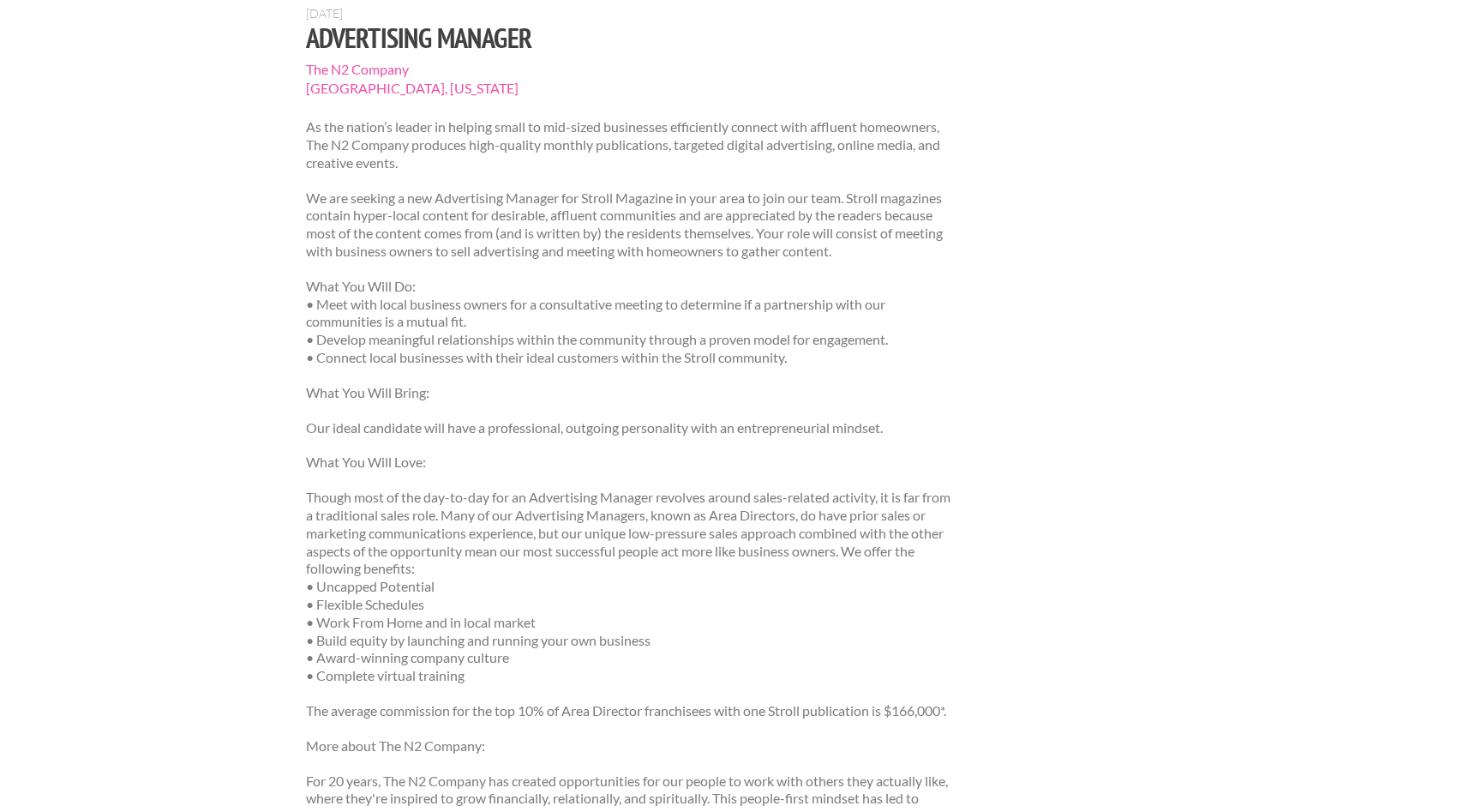
scroll to position [0, 0]
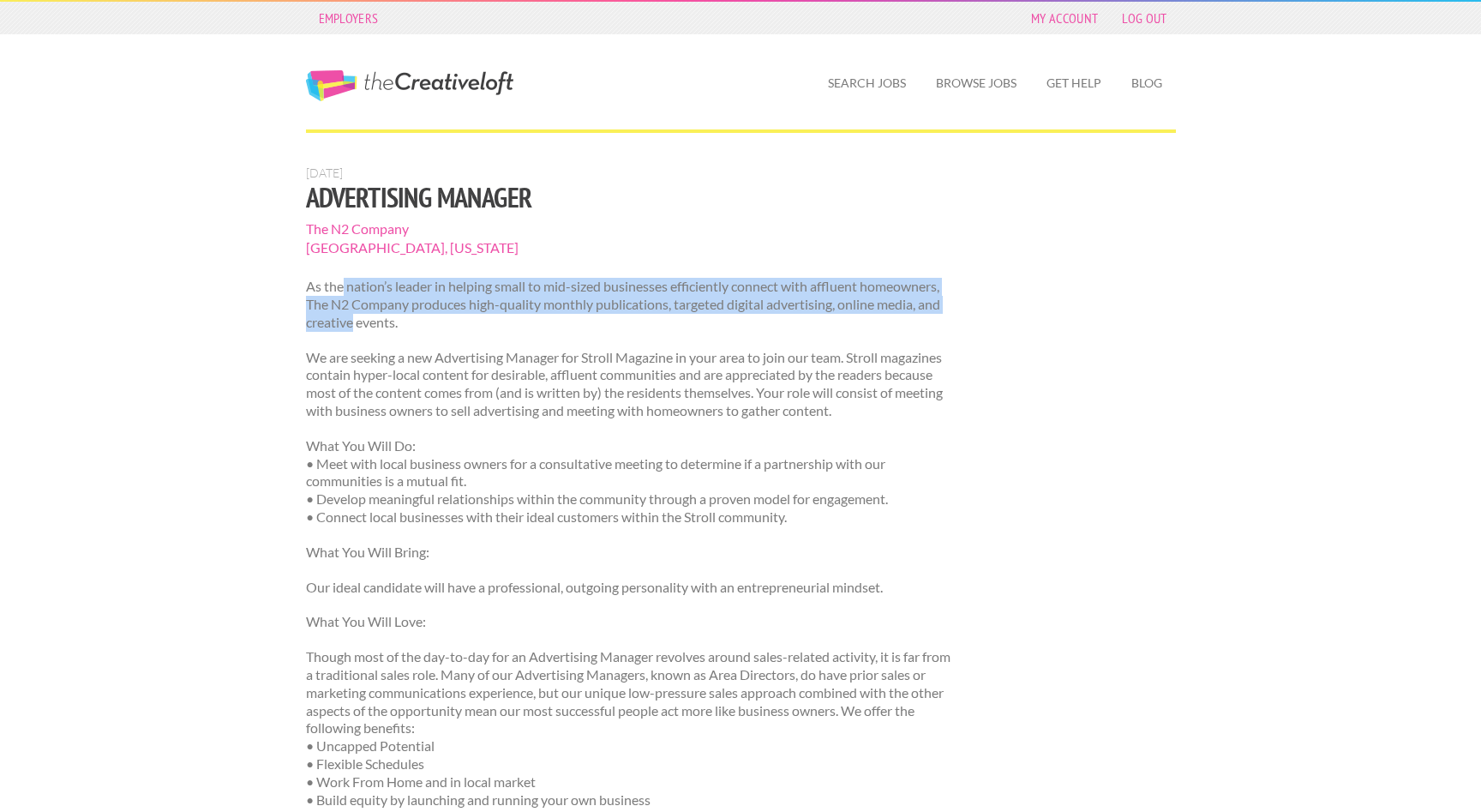
drag, startPoint x: 342, startPoint y: 288, endPoint x: 352, endPoint y: 320, distance: 33.5
click at [352, 320] on p "As the nation’s leader in helping small to mid-sized businesses efficiently con…" at bounding box center [628, 304] width 645 height 54
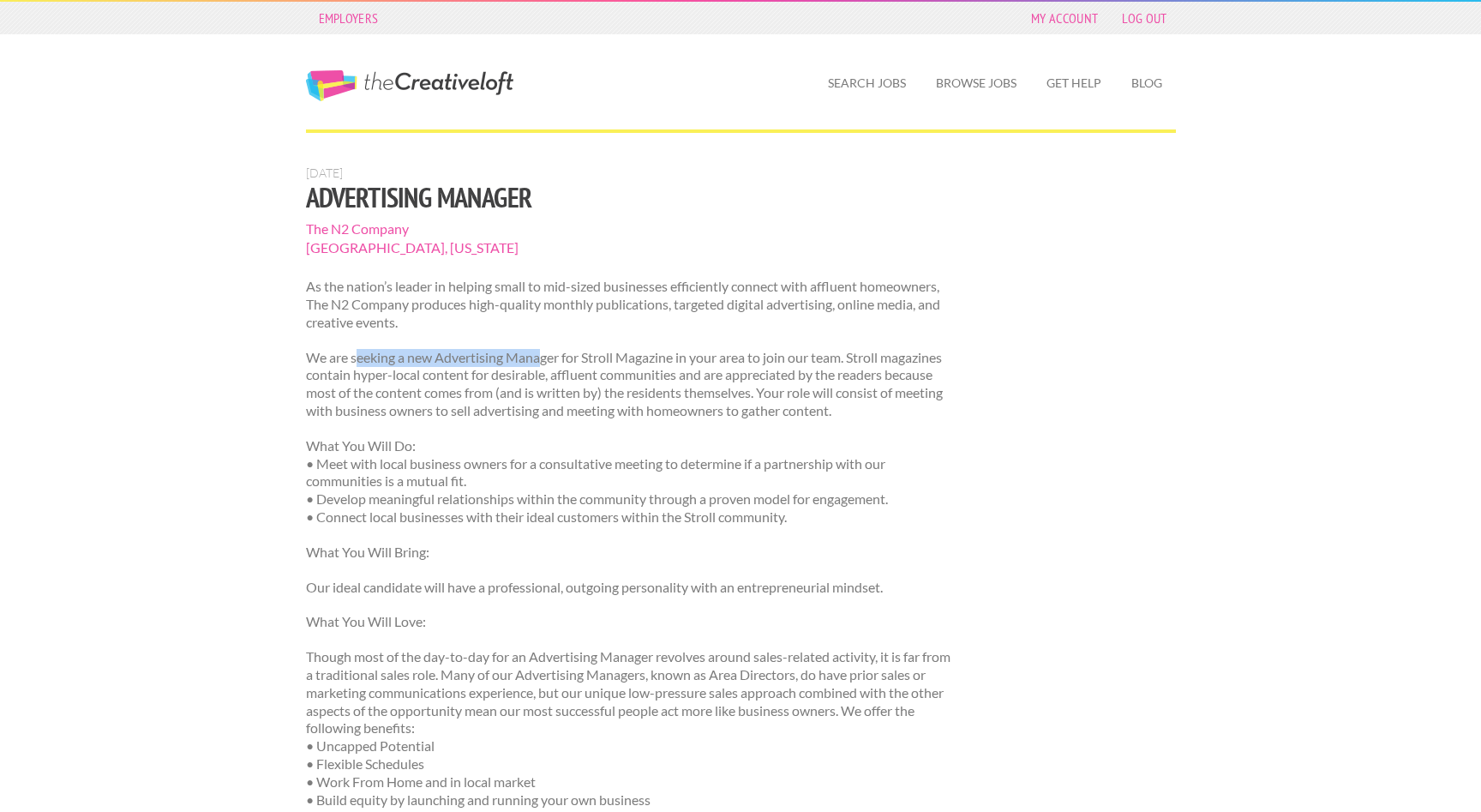
drag, startPoint x: 355, startPoint y: 362, endPoint x: 541, endPoint y: 364, distance: 186.0
click at [541, 364] on p "We are seeking a new Advertising Manager for Stroll Magazine in your area to jo…" at bounding box center [628, 384] width 645 height 71
drag, startPoint x: 681, startPoint y: 359, endPoint x: 588, endPoint y: 357, distance: 93.0
click at [588, 357] on p "We are seeking a new Advertising Manager for Stroll Magazine in your area to jo…" at bounding box center [628, 384] width 645 height 71
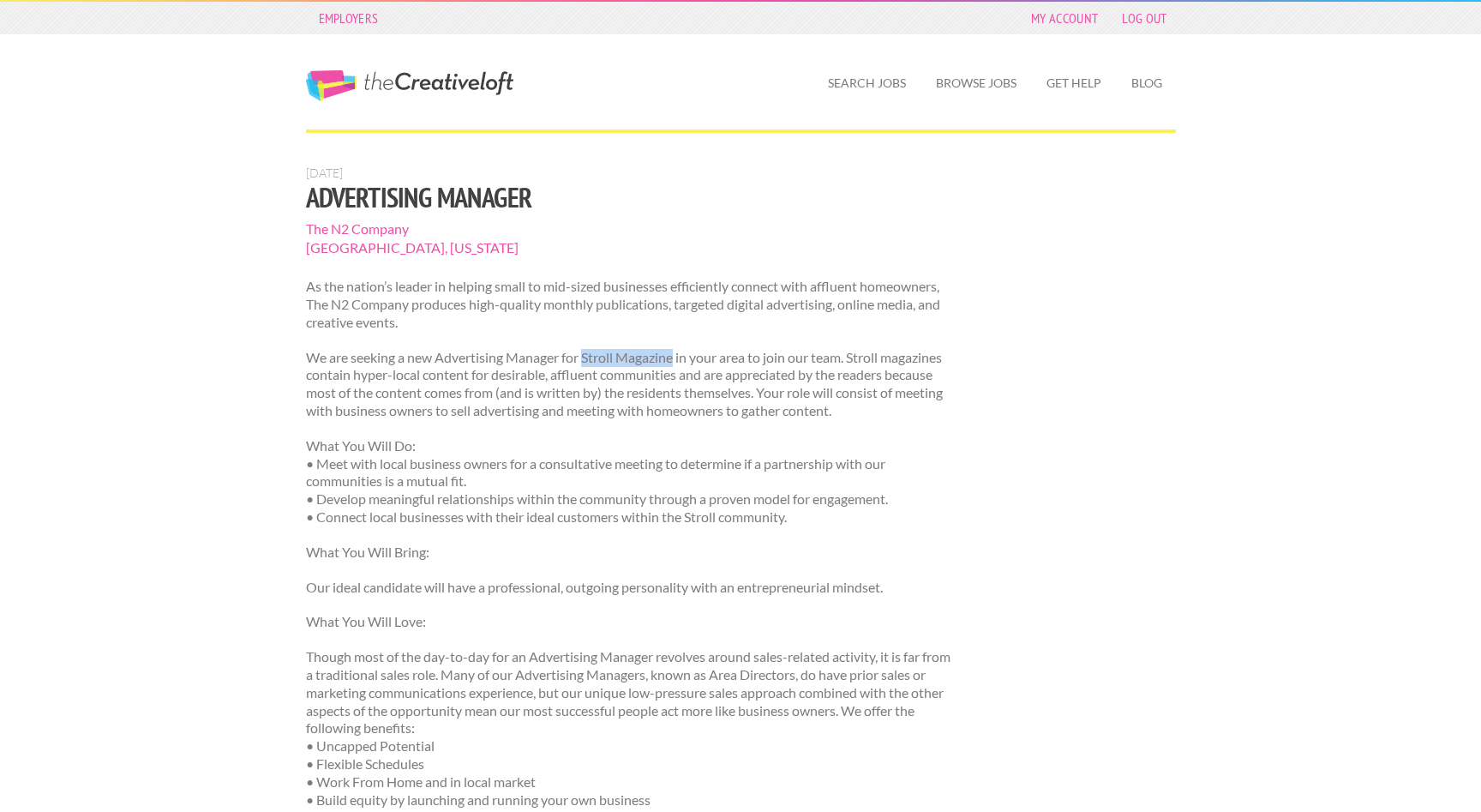
copy p "Stroll Magazine"
click at [568, 382] on p "We are seeking a new Advertising Manager for Stroll Magazine in your area to jo…" at bounding box center [628, 384] width 645 height 71
drag, startPoint x: 993, startPoint y: 411, endPoint x: 828, endPoint y: 409, distance: 165.0
click at [828, 409] on div "July 6, 2025 Advertising Manager The N2 Company Pittsburgh, Pennsylvania As the…" at bounding box center [740, 746] width 900 height 1163
click at [792, 405] on p "We are seeking a new Advertising Manager for Stroll Magazine in your area to jo…" at bounding box center [628, 384] width 645 height 71
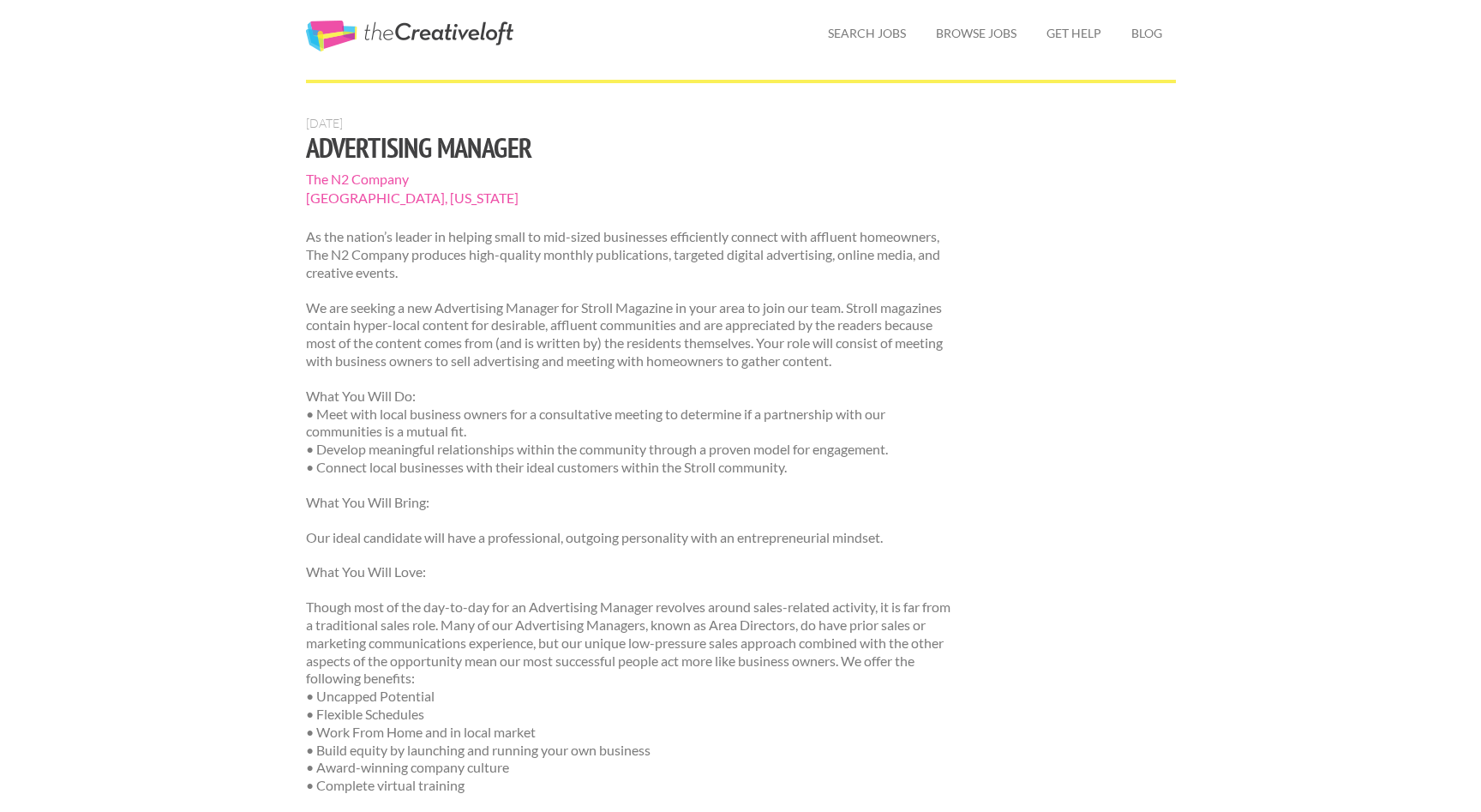
scroll to position [52, 0]
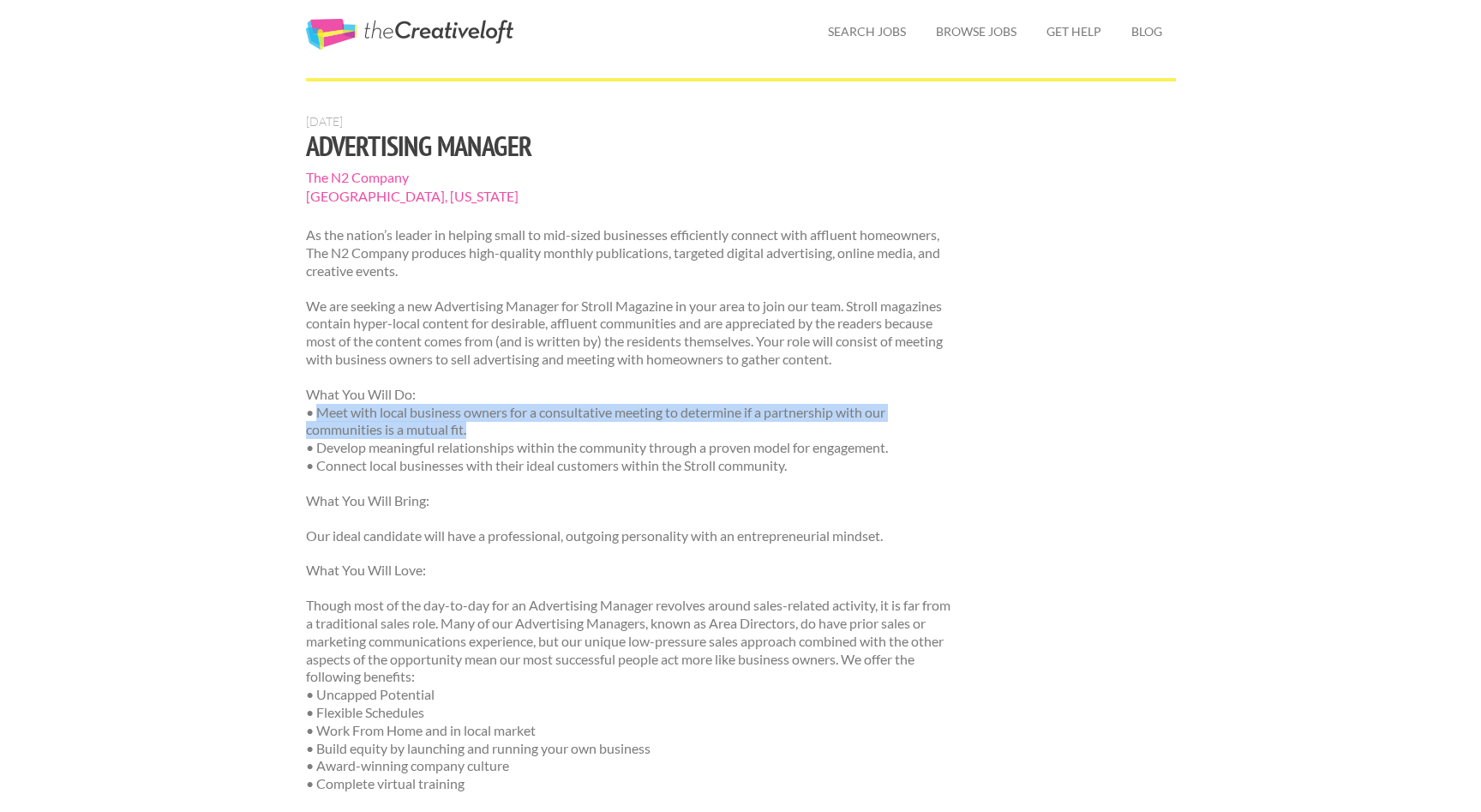
drag, startPoint x: 318, startPoint y: 409, endPoint x: 482, endPoint y: 433, distance: 165.7
click at [482, 433] on p "What You Will Do: • Meet with local business owners for a consultative meeting …" at bounding box center [628, 429] width 645 height 89
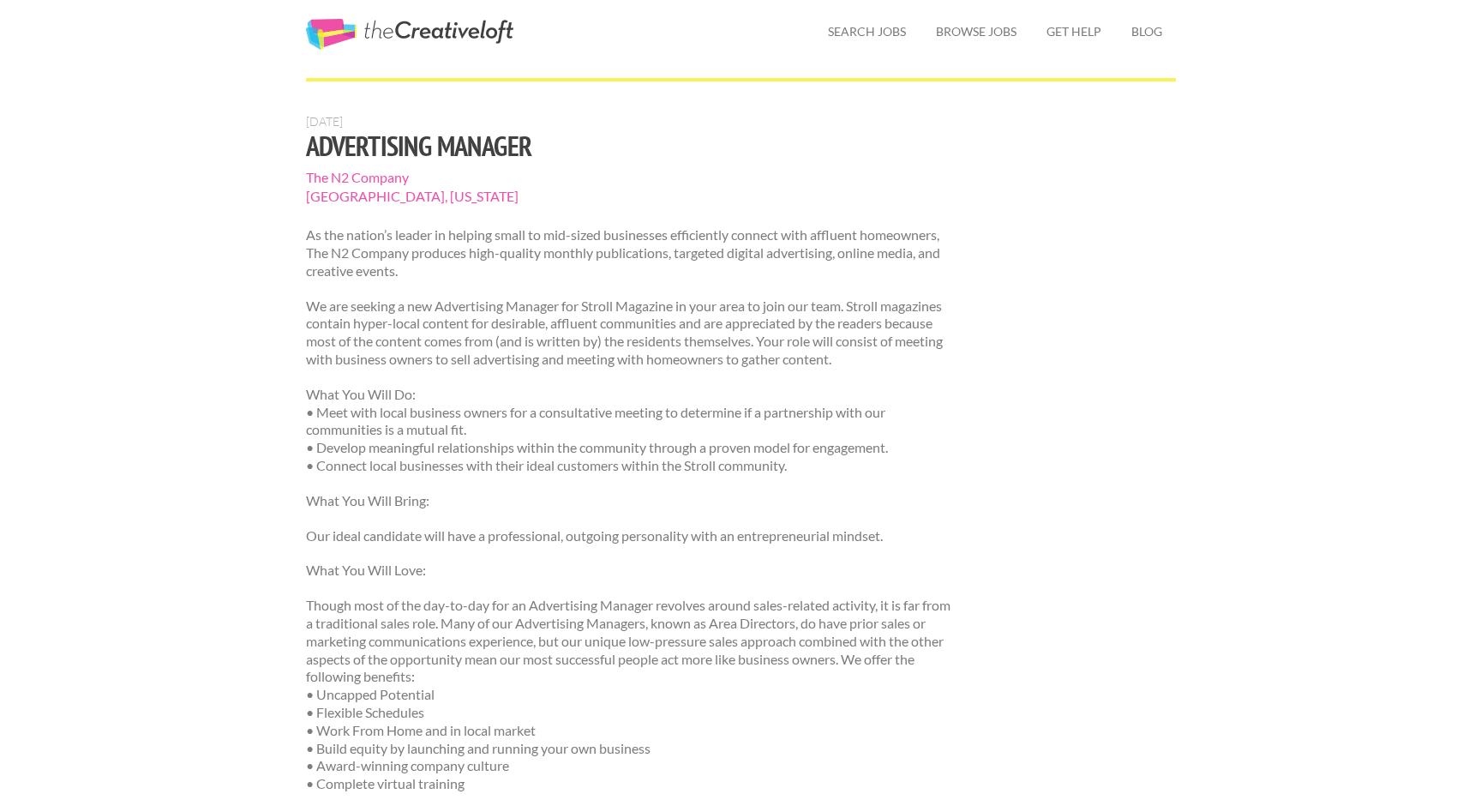
click at [320, 450] on p "What You Will Do: • Meet with local business owners for a consultative meeting …" at bounding box center [628, 429] width 645 height 89
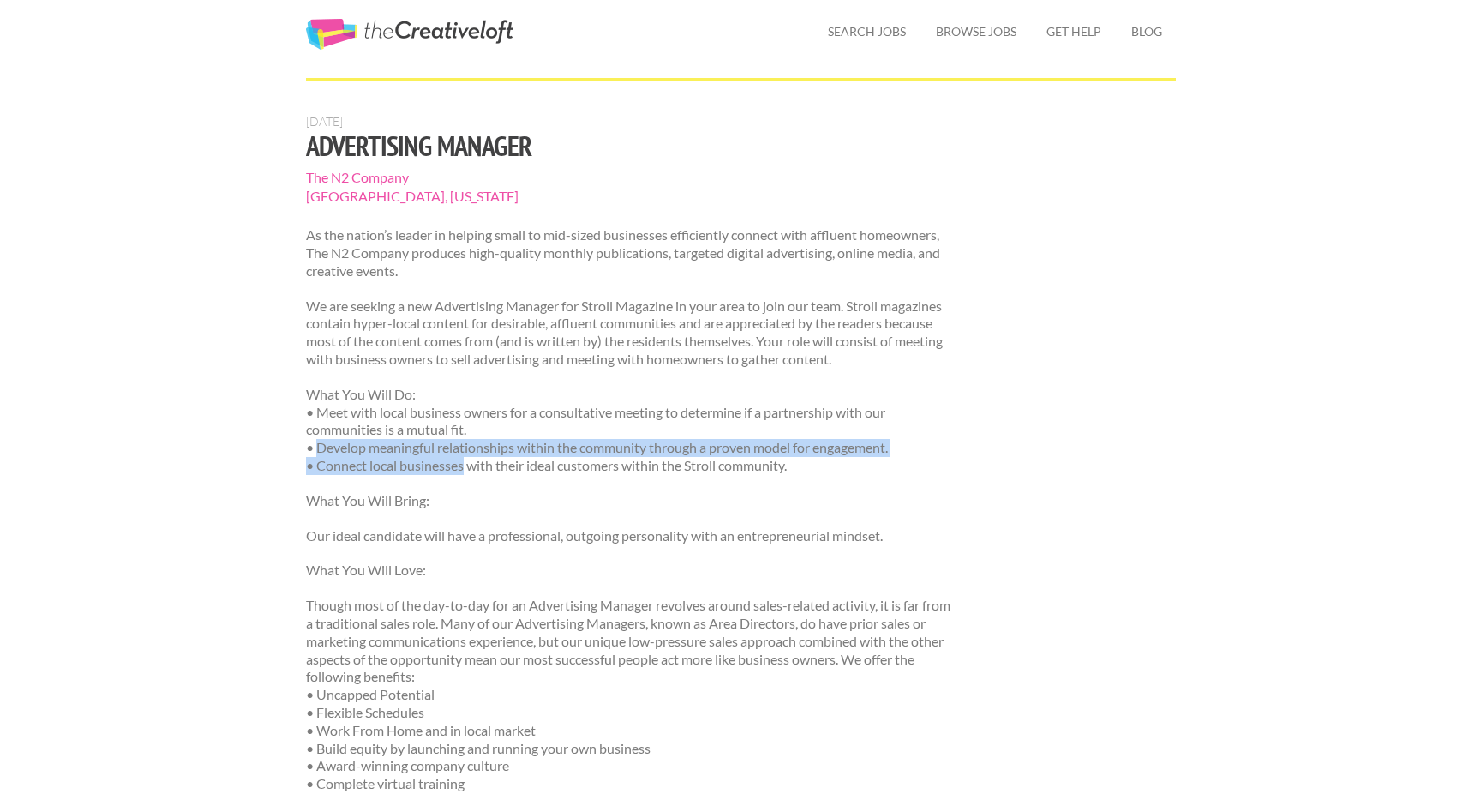
drag, startPoint x: 315, startPoint y: 443, endPoint x: 465, endPoint y: 469, distance: 152.2
click at [465, 469] on p "What You Will Do: • Meet with local business owners for a consultative meeting …" at bounding box center [628, 429] width 645 height 89
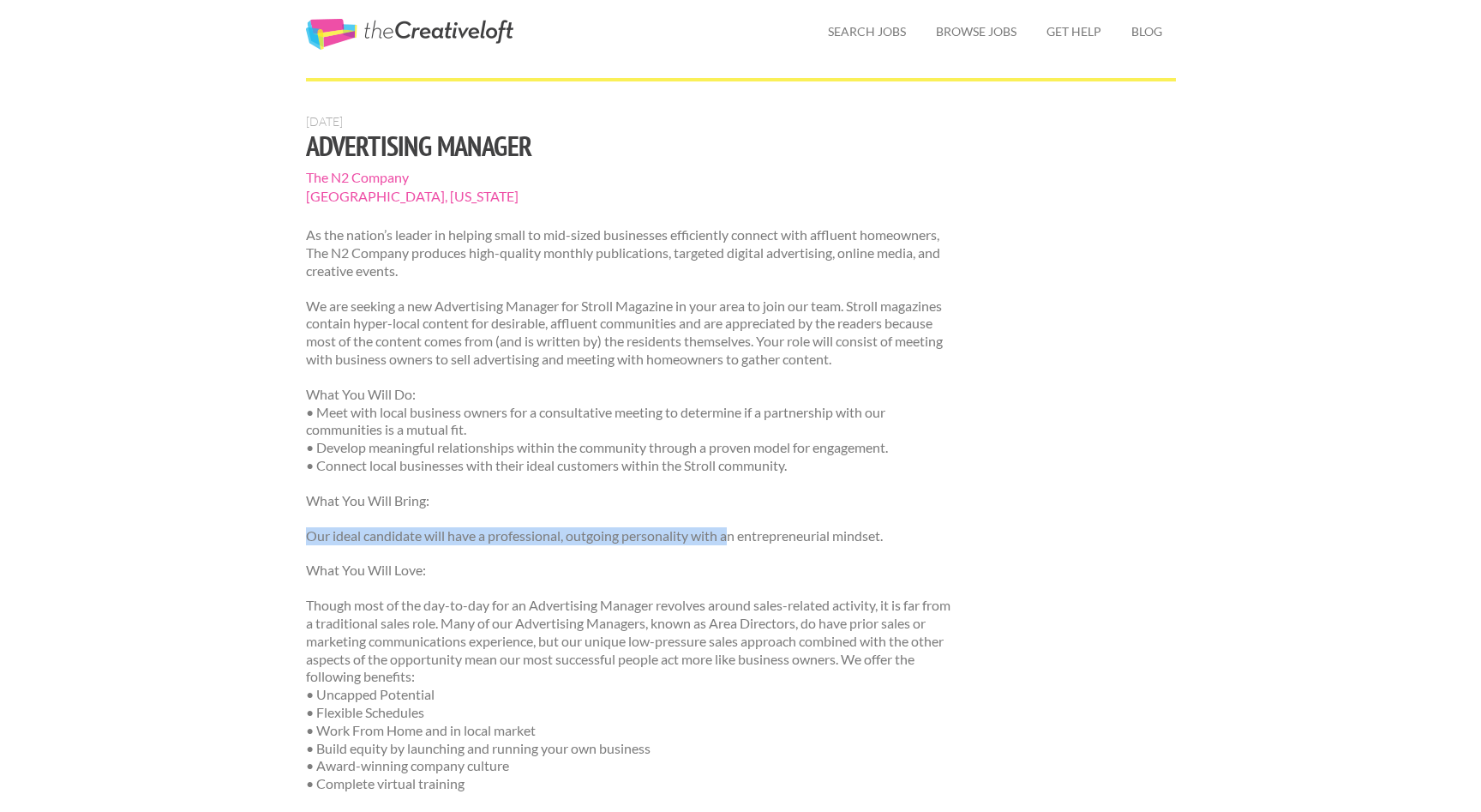
drag, startPoint x: 306, startPoint y: 533, endPoint x: 730, endPoint y: 533, distance: 424.0
click at [730, 533] on p "Our ideal candidate will have a professional, outgoing personality with an entr…" at bounding box center [628, 536] width 645 height 18
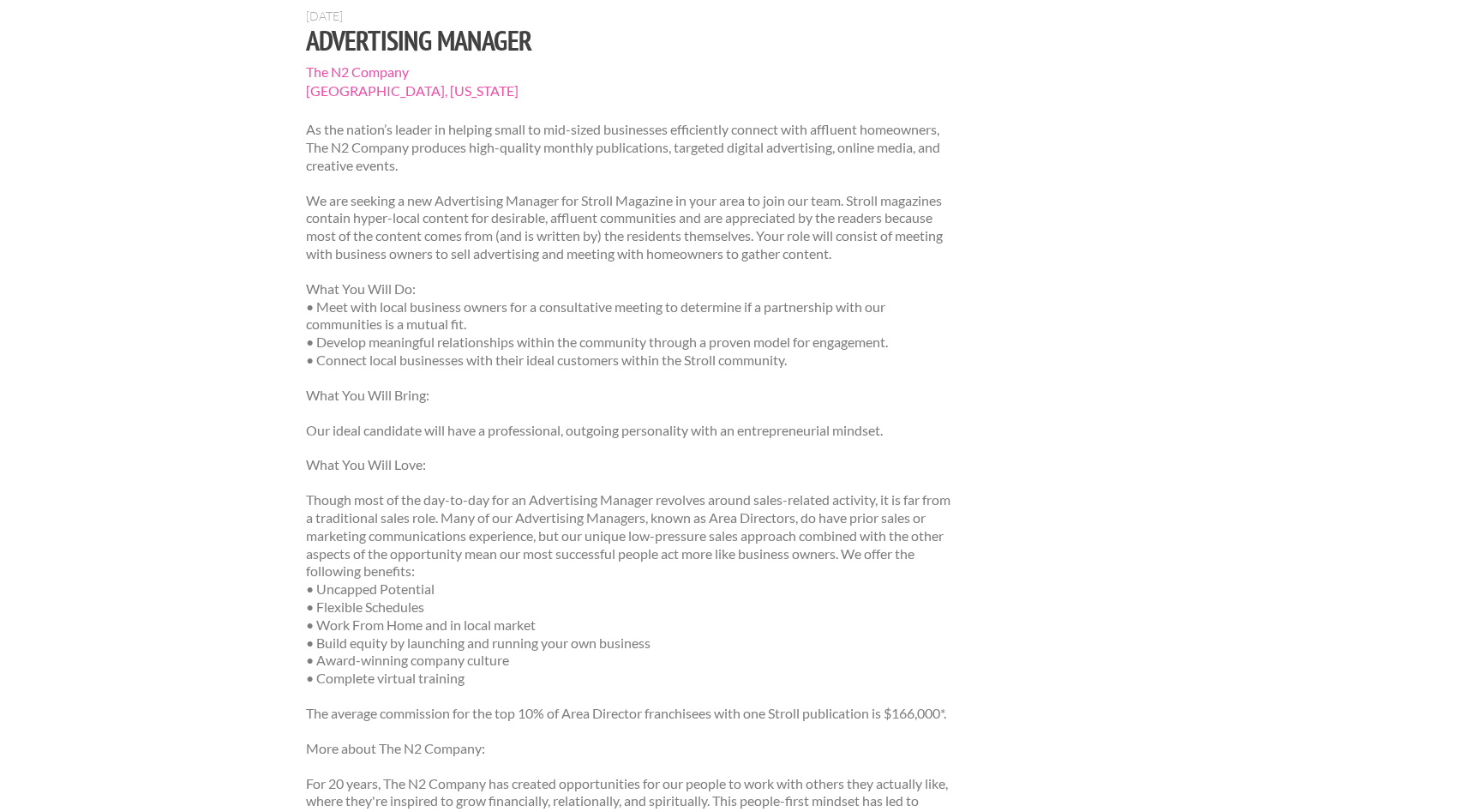
scroll to position [184, 0]
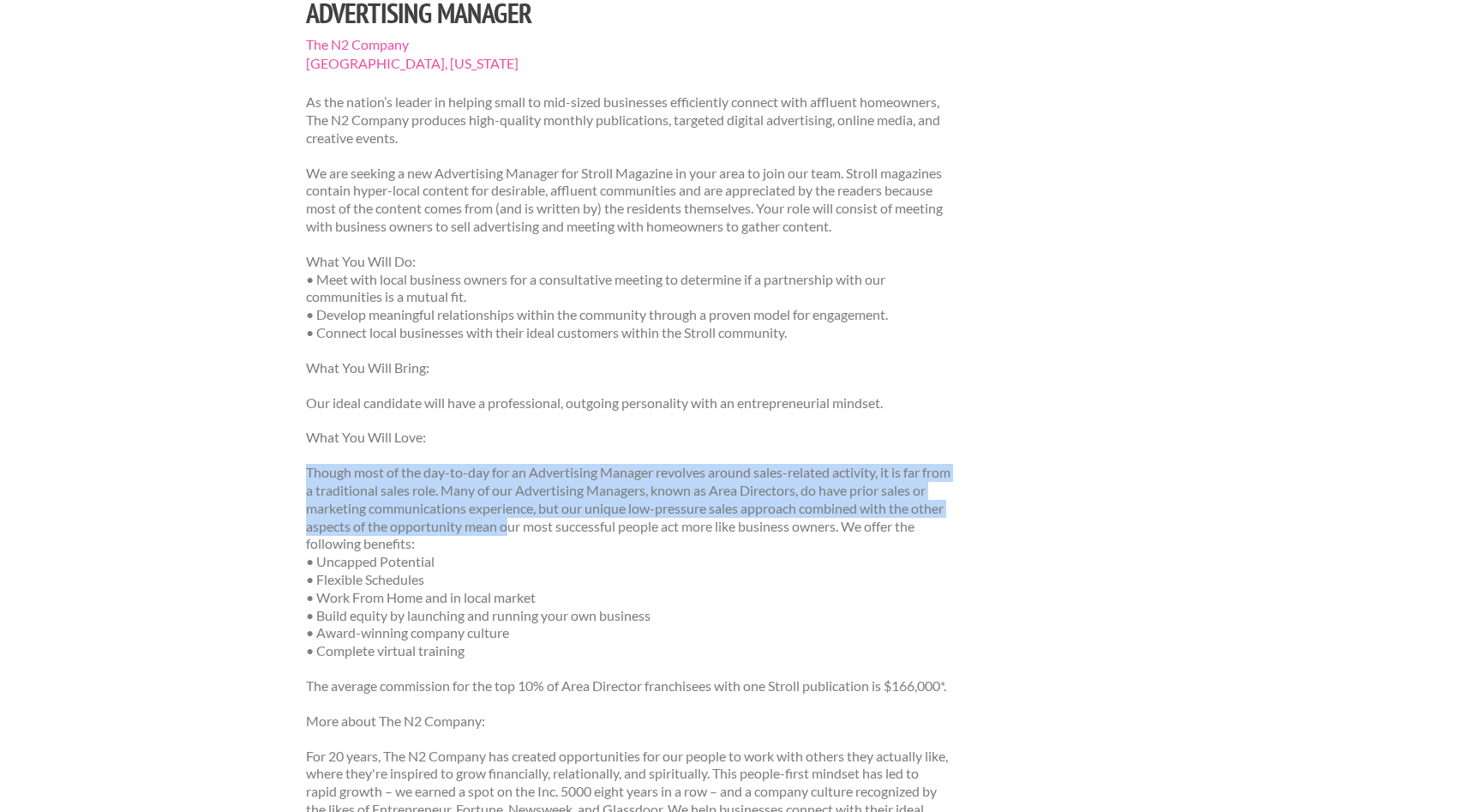
drag, startPoint x: 305, startPoint y: 470, endPoint x: 543, endPoint y: 525, distance: 244.3
click at [543, 525] on p "Though most of the day-to-day for an Advertising Manager revolves around sales-…" at bounding box center [628, 561] width 645 height 196
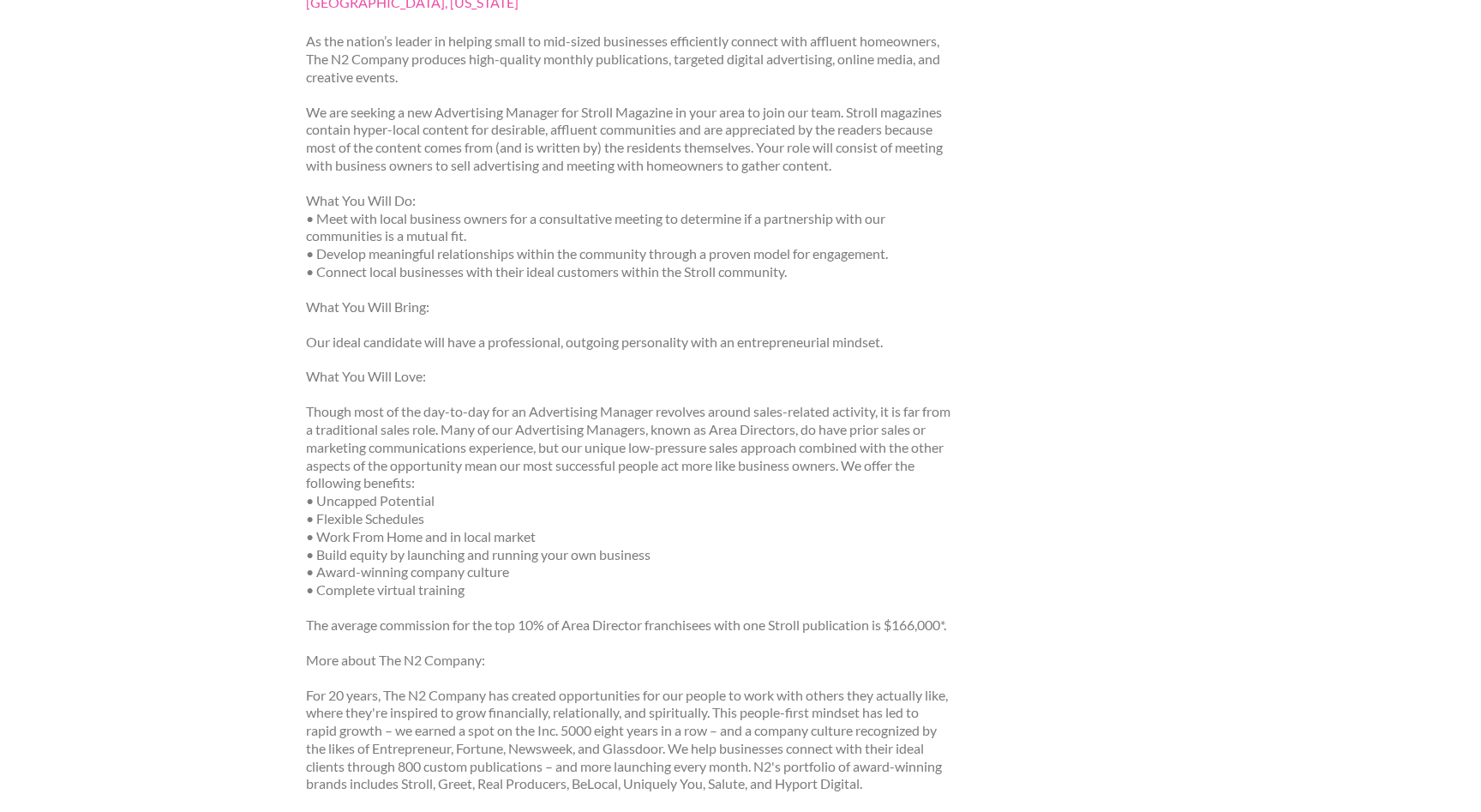
scroll to position [250, 0]
drag, startPoint x: 318, startPoint y: 495, endPoint x: 487, endPoint y: 512, distance: 169.9
click at [488, 511] on p "Though most of the day-to-day for an Advertising Manager revolves around sales-…" at bounding box center [628, 496] width 645 height 196
click at [487, 512] on p "Though most of the day-to-day for an Advertising Manager revolves around sales-…" at bounding box center [628, 496] width 645 height 196
drag, startPoint x: 316, startPoint y: 530, endPoint x: 547, endPoint y: 536, distance: 231.1
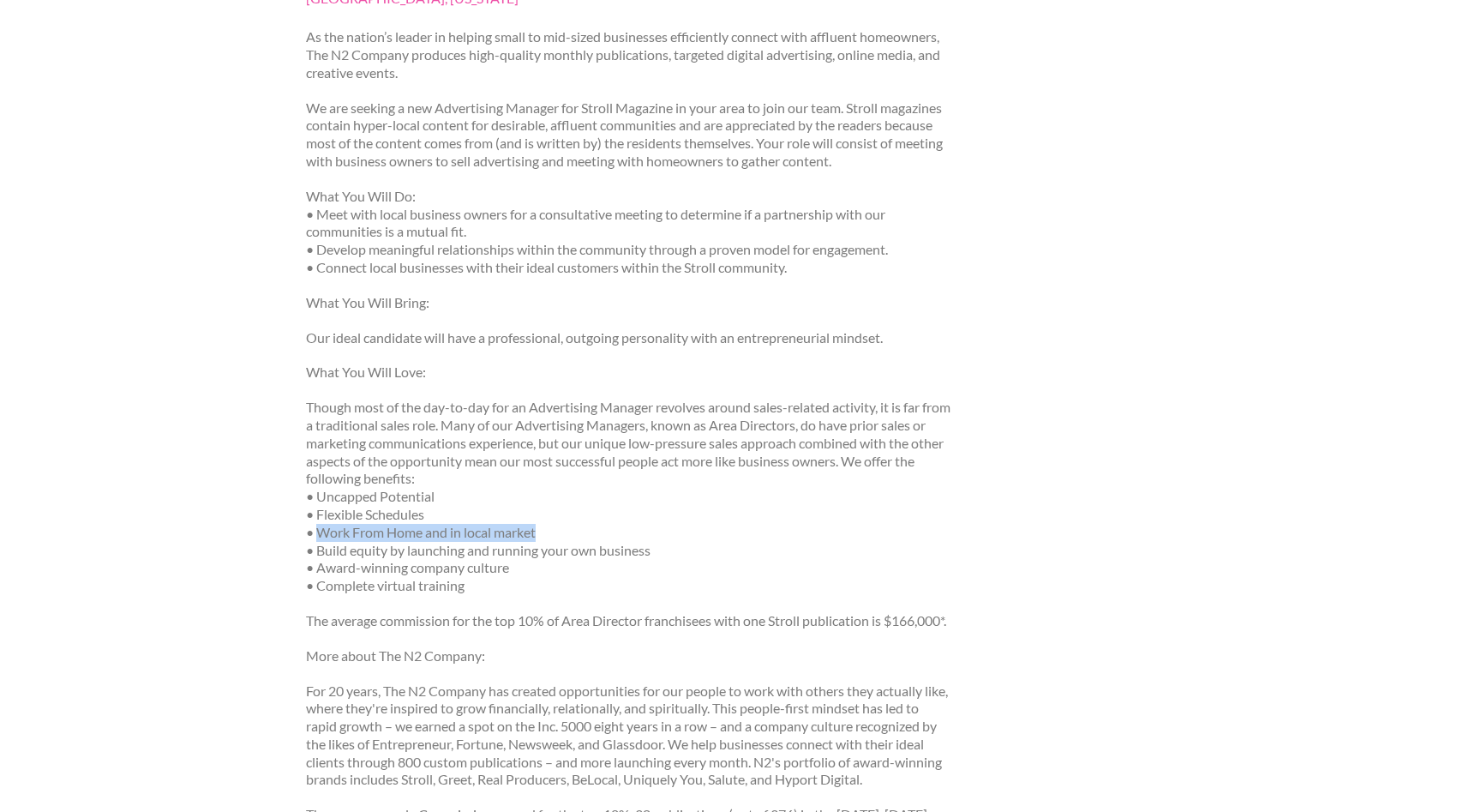
click at [547, 536] on p "Though most of the day-to-day for an Advertising Manager revolves around sales-…" at bounding box center [628, 496] width 645 height 196
drag, startPoint x: 317, startPoint y: 549, endPoint x: 664, endPoint y: 551, distance: 347.0
click at [664, 551] on p "Though most of the day-to-day for an Advertising Manager revolves around sales-…" at bounding box center [628, 496] width 645 height 196
drag, startPoint x: 388, startPoint y: 570, endPoint x: 569, endPoint y: 600, distance: 183.5
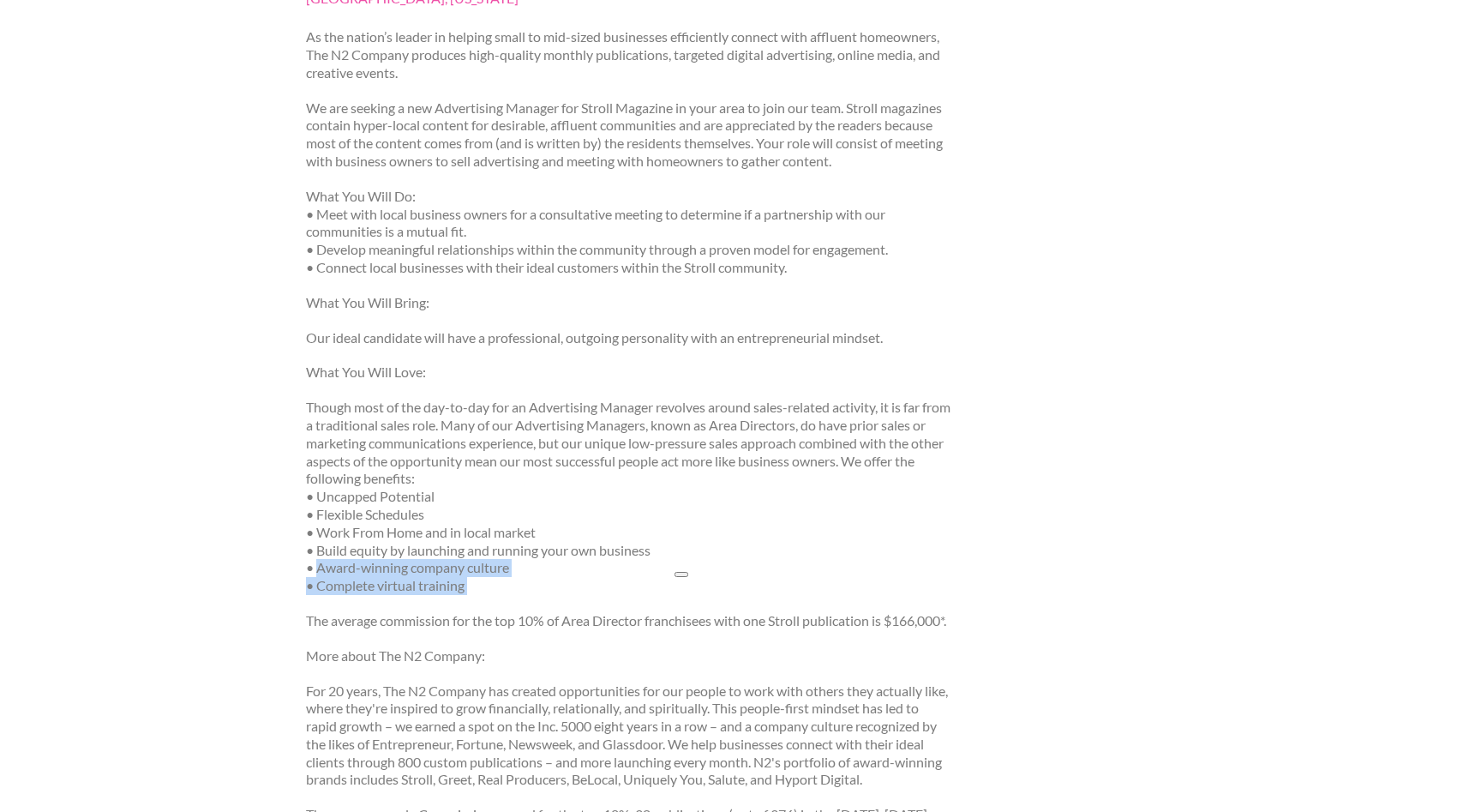
click at [569, 600] on div "As the nation’s leader in helping small to mid-sized businesses efficiently con…" at bounding box center [628, 505] width 645 height 955
click at [565, 625] on p "The average commission for the top 10% of Area Director franchisees with one St…" at bounding box center [628, 620] width 645 height 18
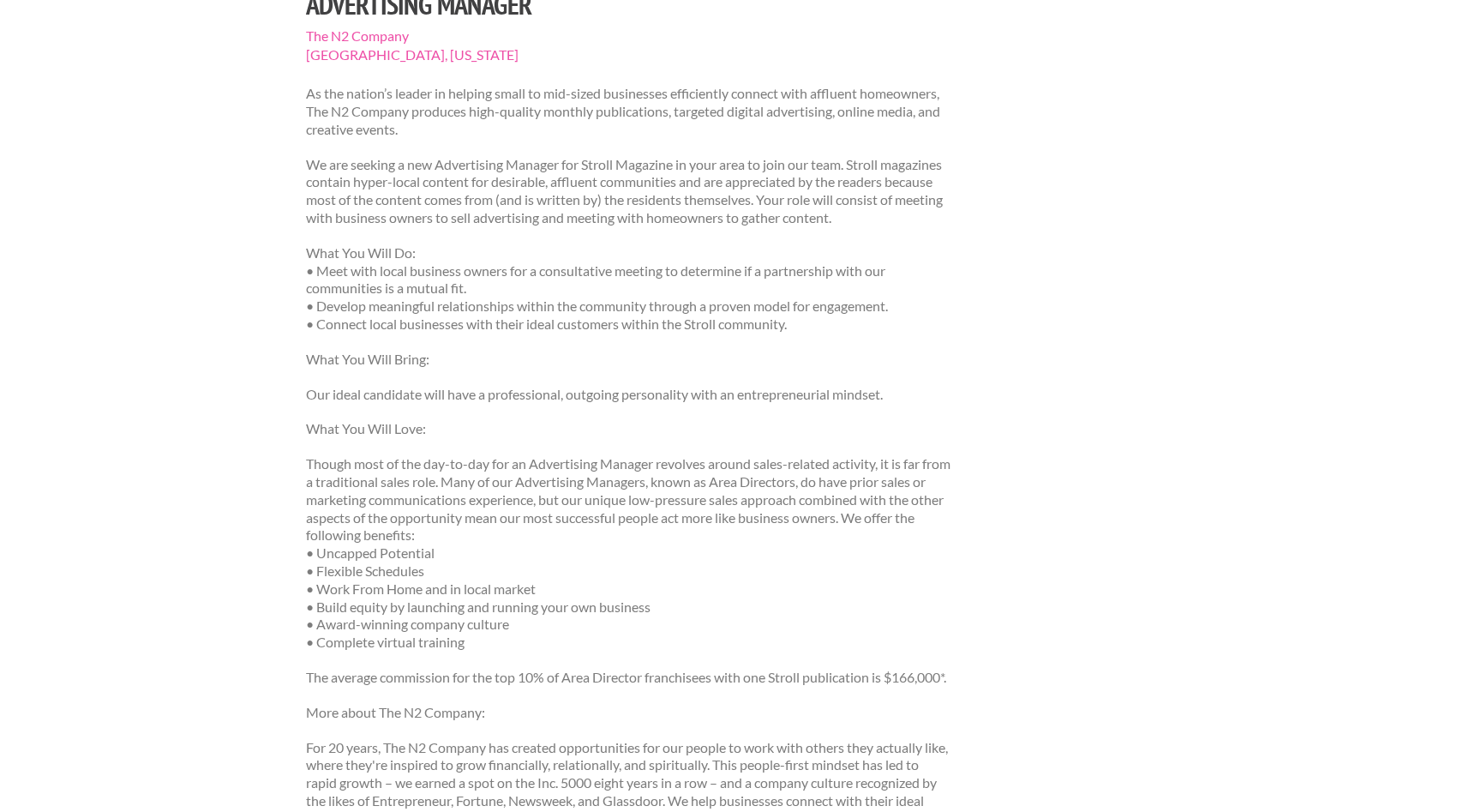
scroll to position [0, 0]
